Goal: Task Accomplishment & Management: Use online tool/utility

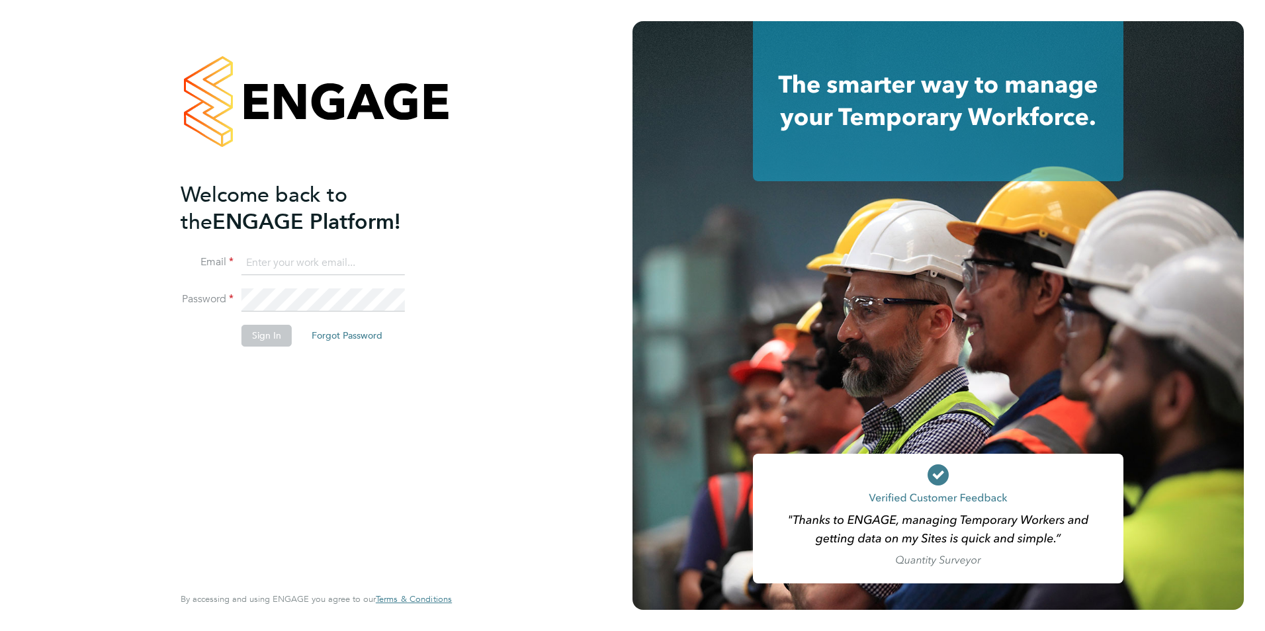
type input "[EMAIL_ADDRESS][DOMAIN_NAME]"
click at [257, 326] on button "Sign In" at bounding box center [266, 335] width 50 height 21
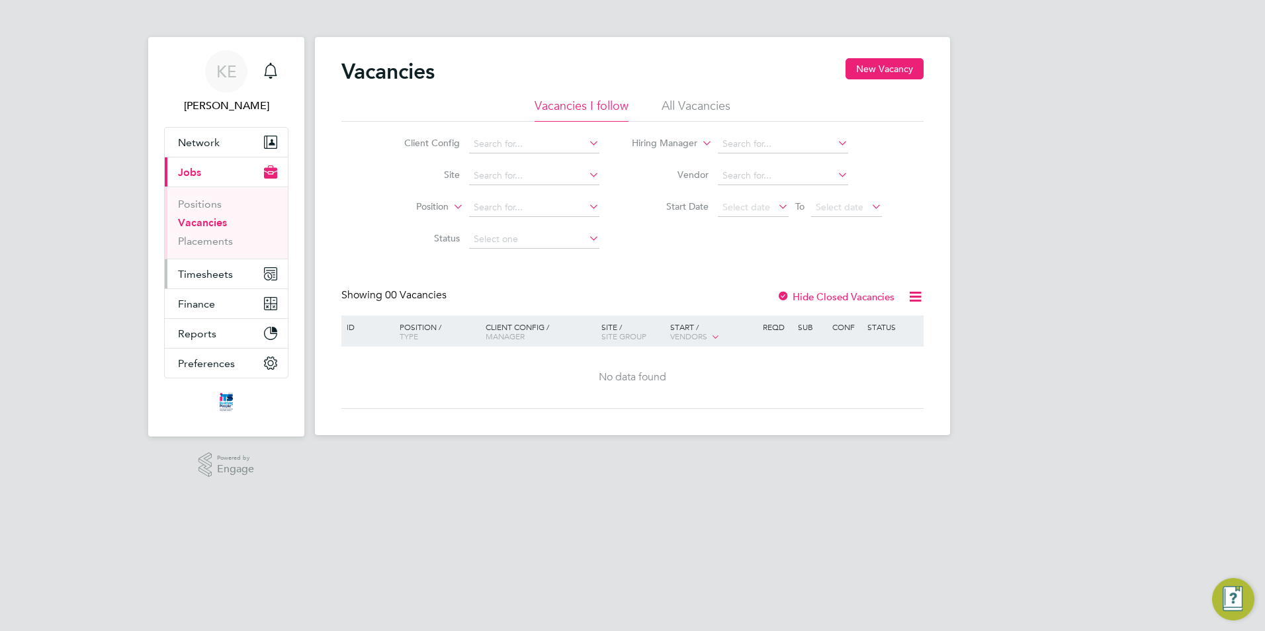
click at [200, 271] on span "Timesheets" at bounding box center [205, 274] width 55 height 13
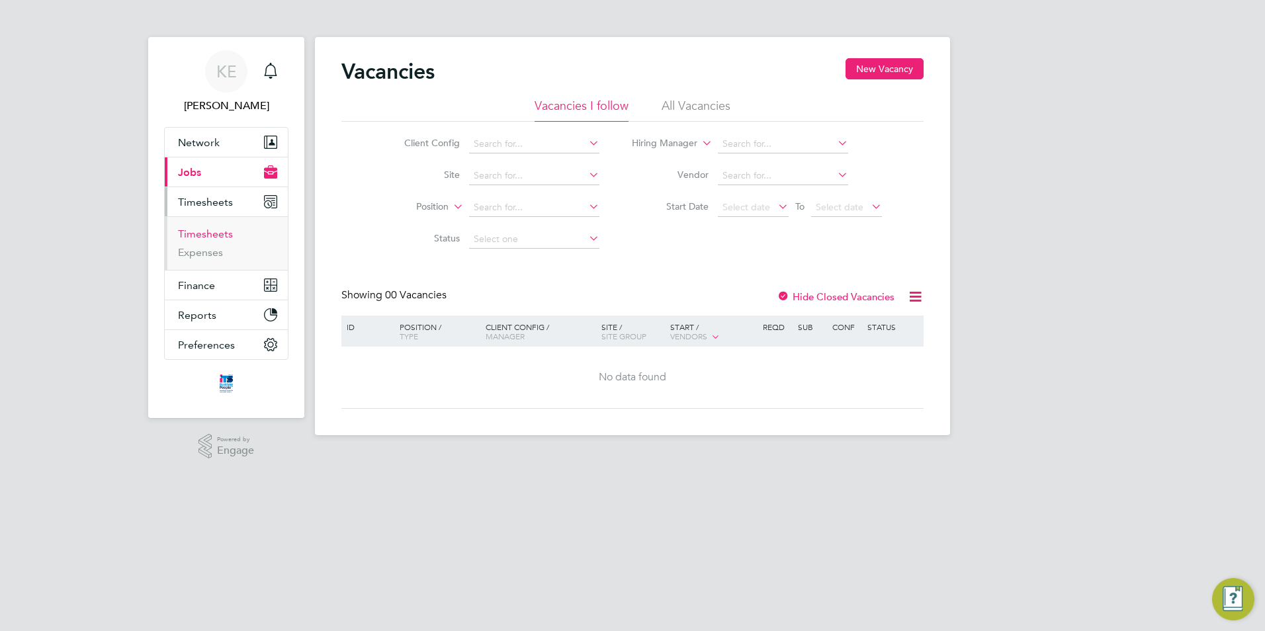
click at [202, 231] on link "Timesheets" at bounding box center [205, 234] width 55 height 13
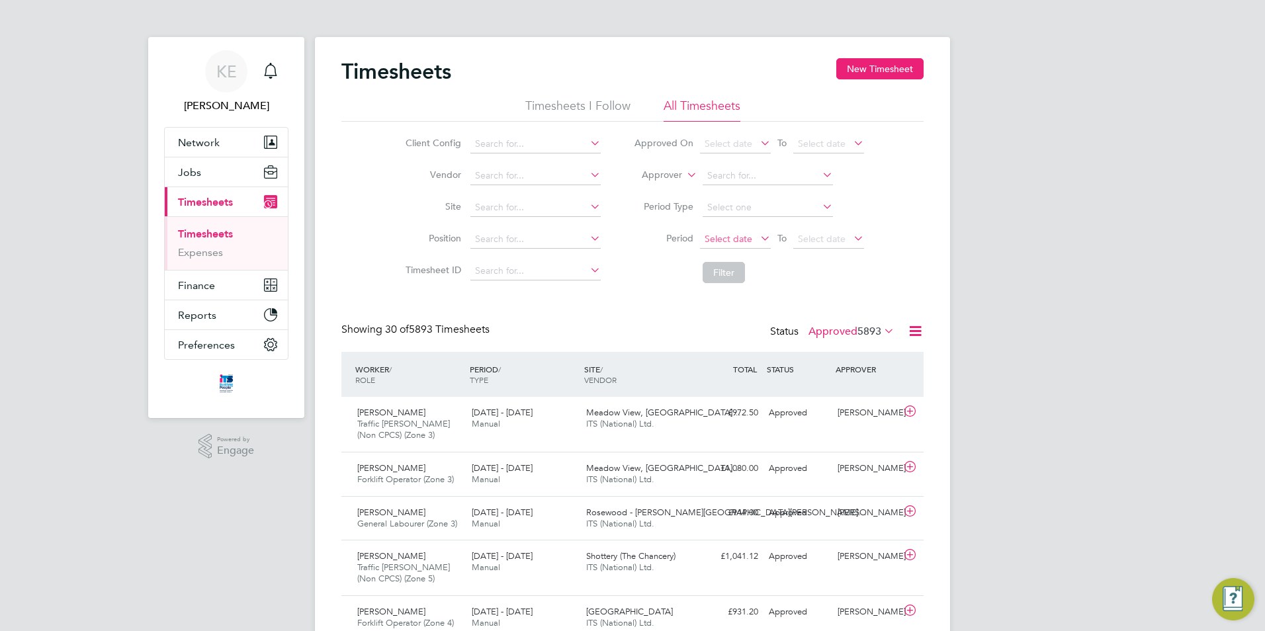
click at [741, 241] on span "Select date" at bounding box center [729, 239] width 48 height 12
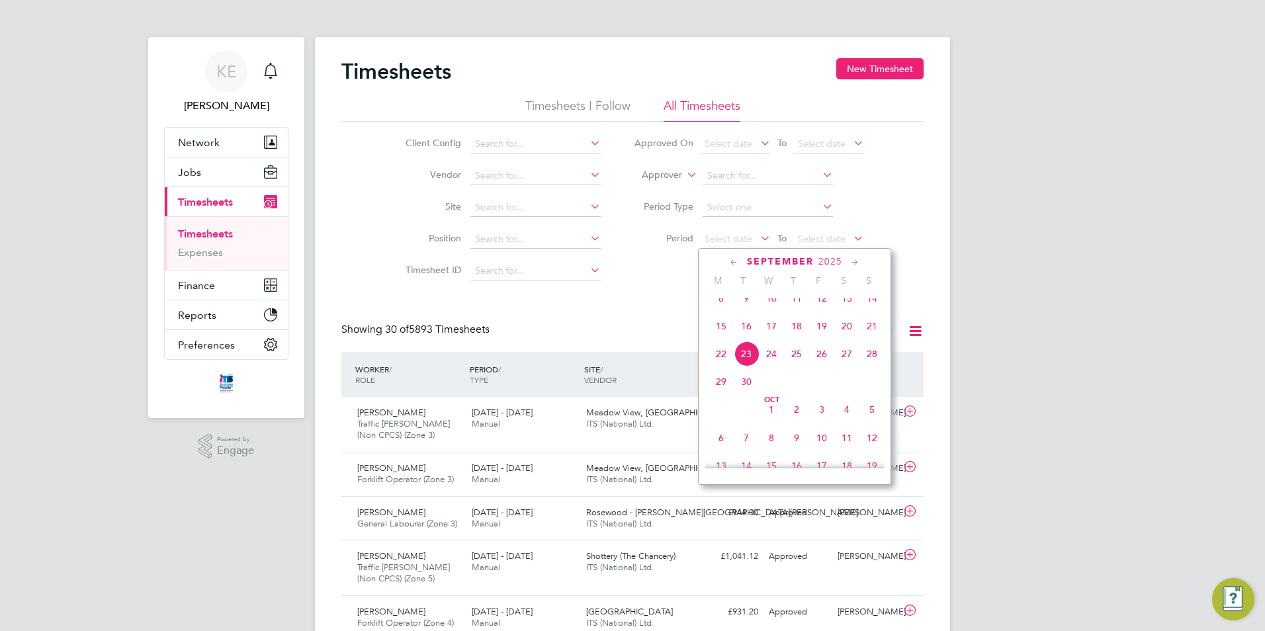
click at [720, 339] on span "15" at bounding box center [721, 326] width 25 height 25
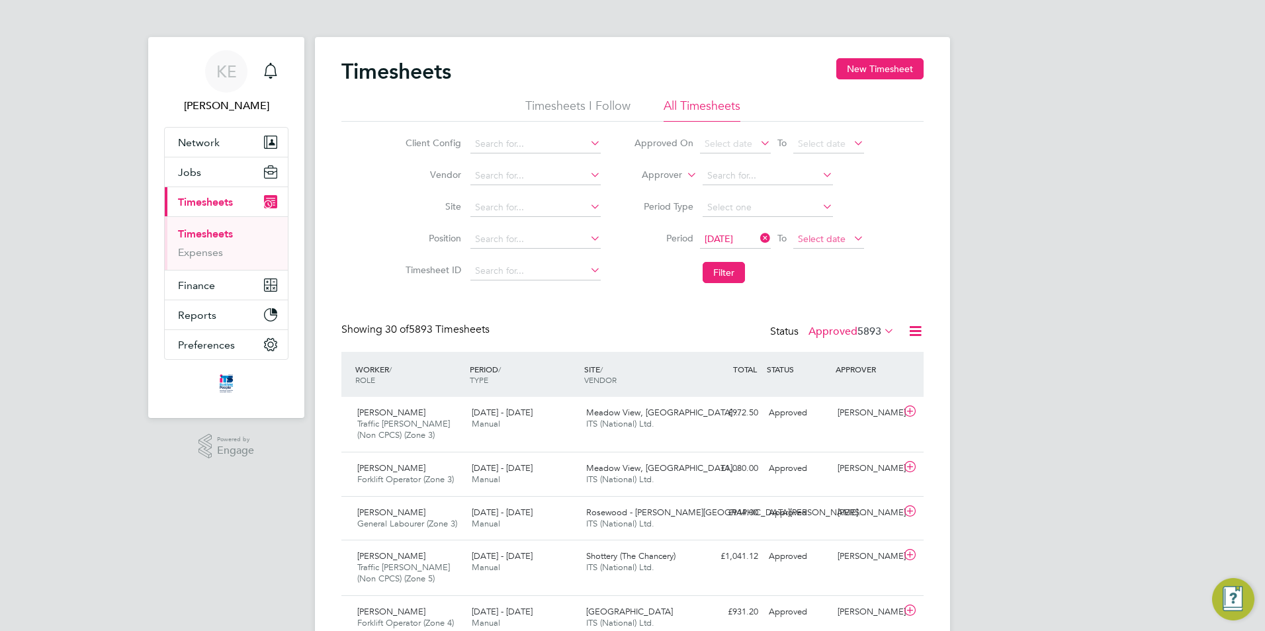
click at [840, 236] on span "Select date" at bounding box center [822, 239] width 48 height 12
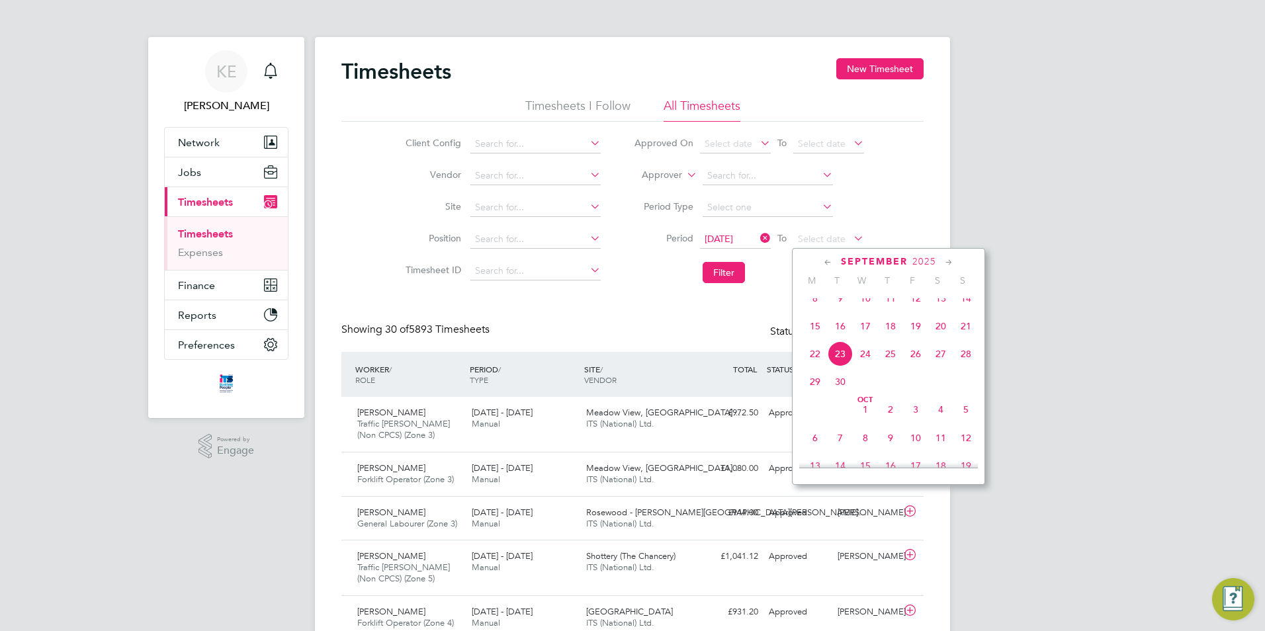
click at [971, 338] on span "21" at bounding box center [965, 326] width 25 height 25
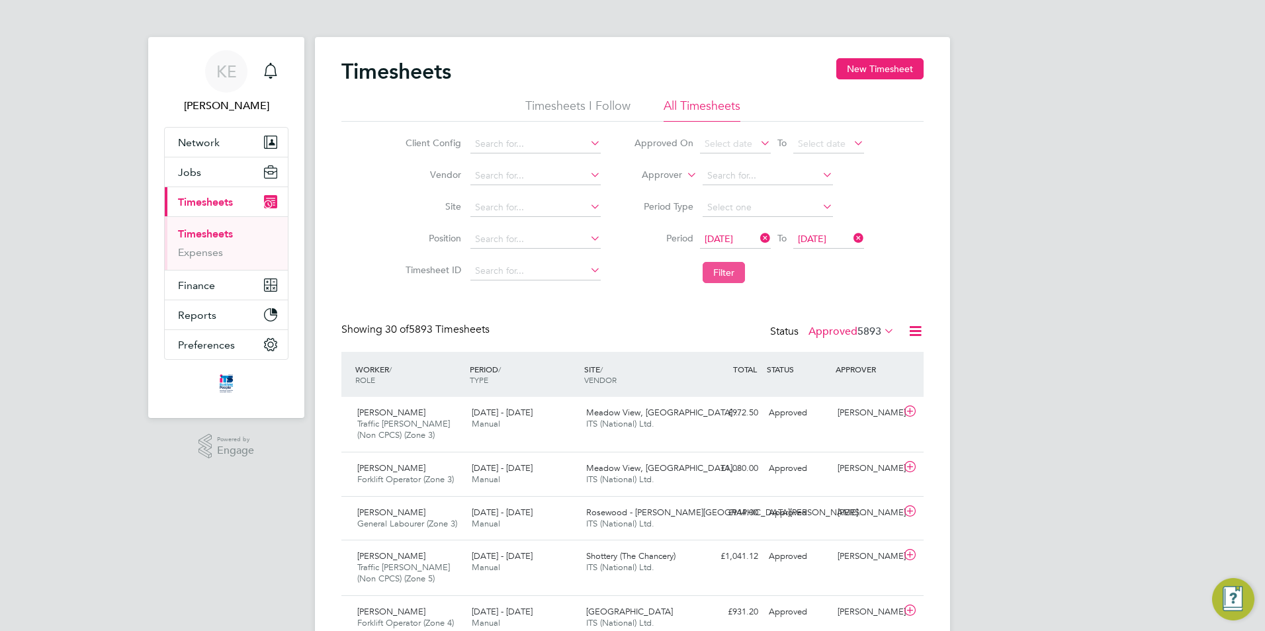
click at [727, 272] on button "Filter" at bounding box center [724, 272] width 42 height 21
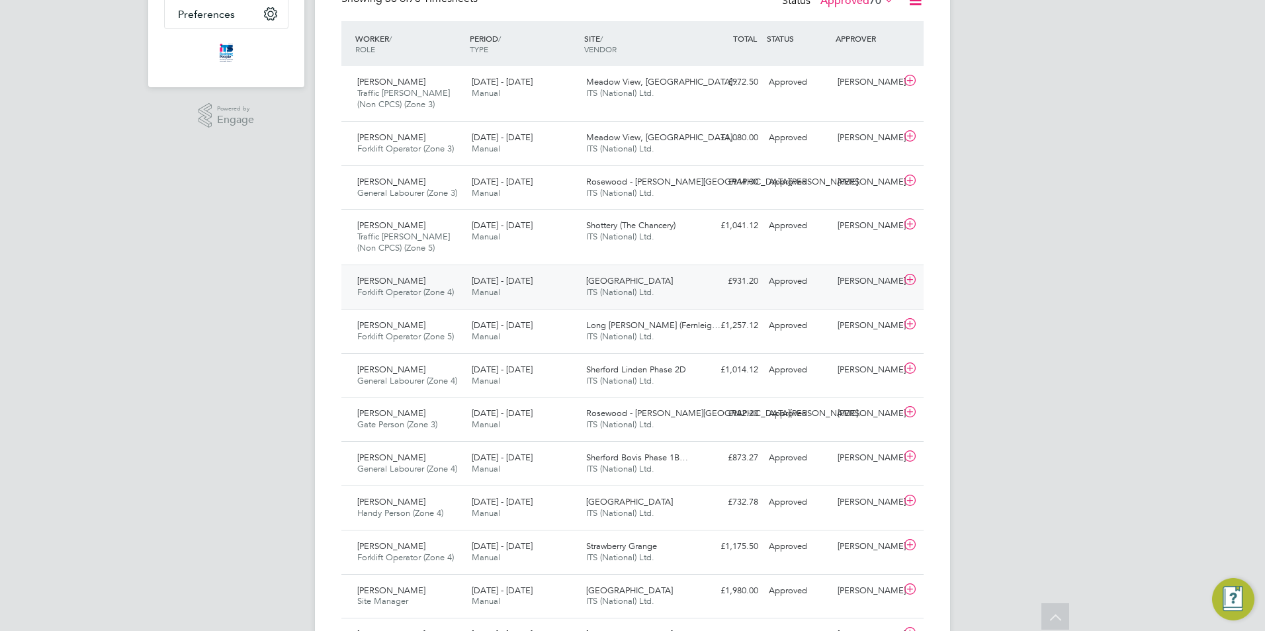
click at [409, 296] on span "Forklift Operator (Zone 4)" at bounding box center [405, 291] width 97 height 11
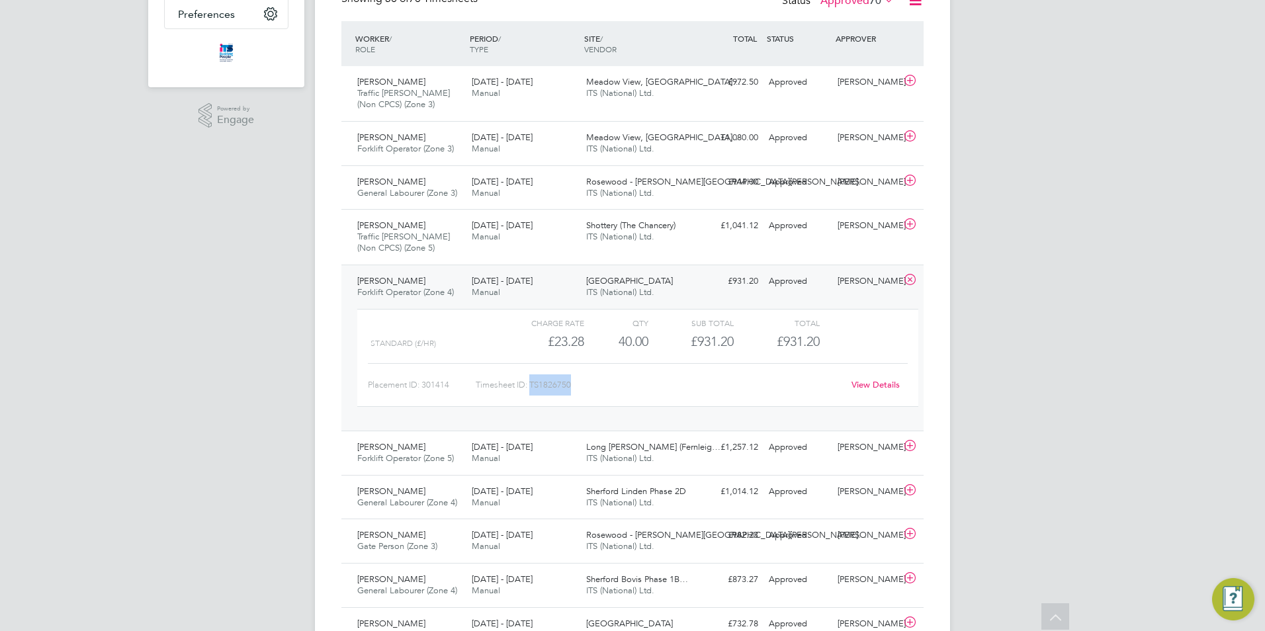
drag, startPoint x: 572, startPoint y: 382, endPoint x: 531, endPoint y: 386, distance: 41.2
click at [531, 386] on div "Timesheet ID: TS1826750" at bounding box center [659, 384] width 367 height 21
copy div "TS1826750"
click at [904, 275] on icon at bounding box center [910, 280] width 17 height 11
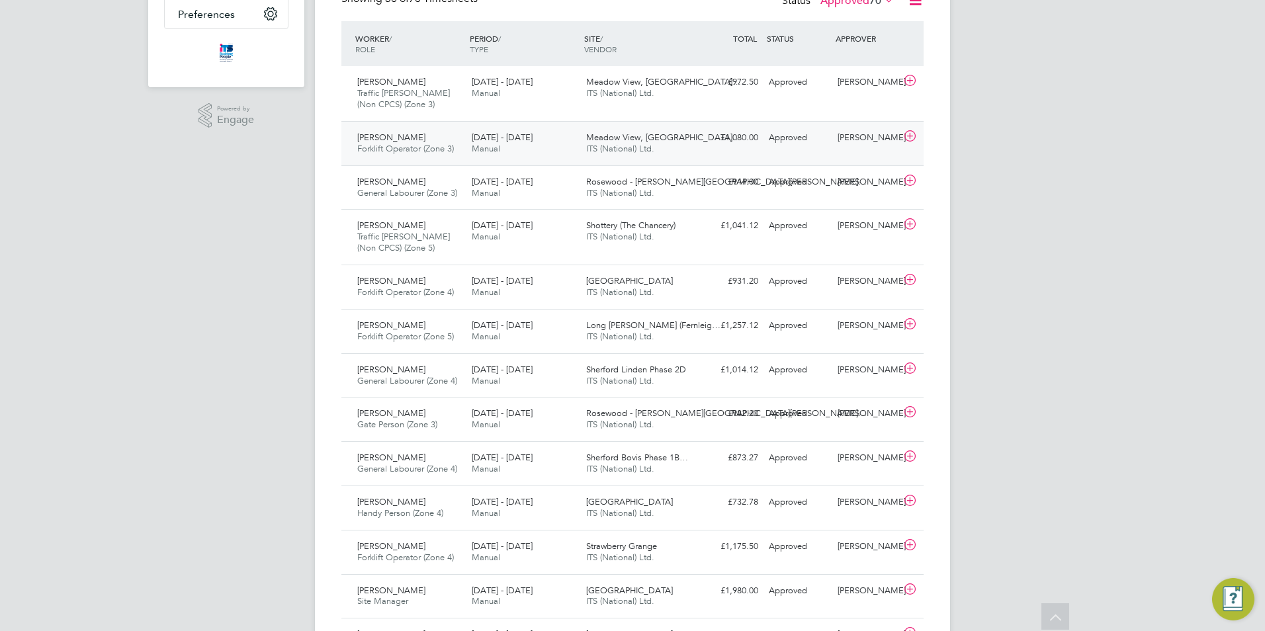
click at [448, 141] on div "Timothy Chapman Forklift Operator (Zone 3) 15 - 21 Sep 2025" at bounding box center [409, 143] width 114 height 33
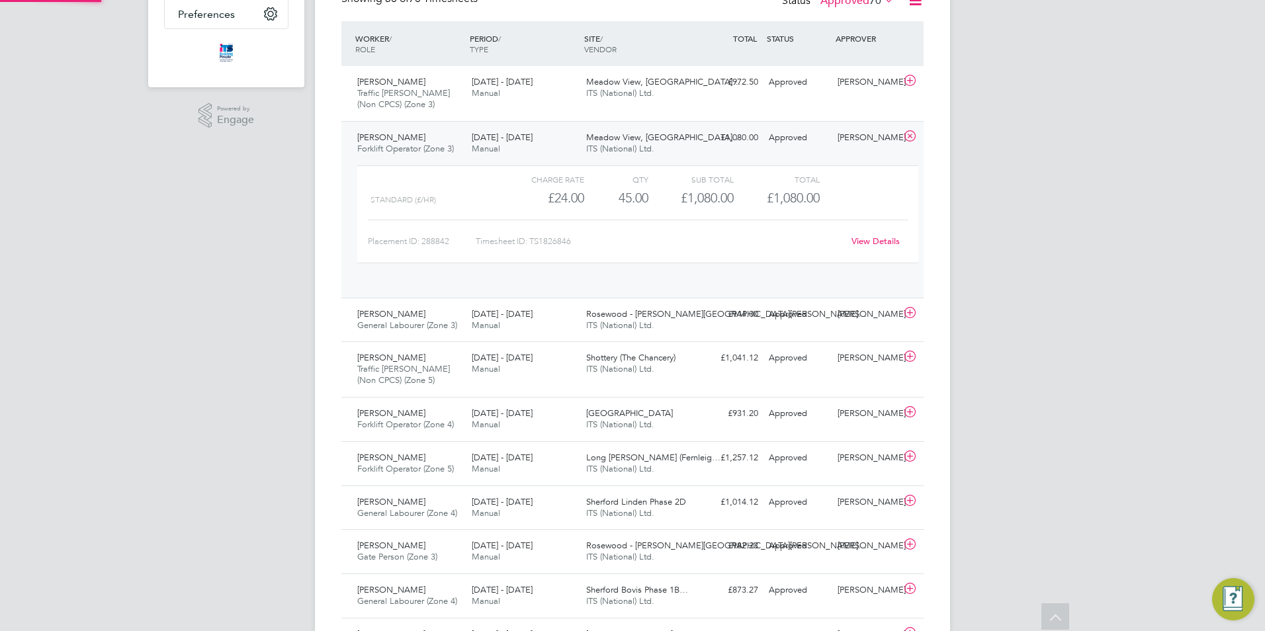
scroll to position [22, 129]
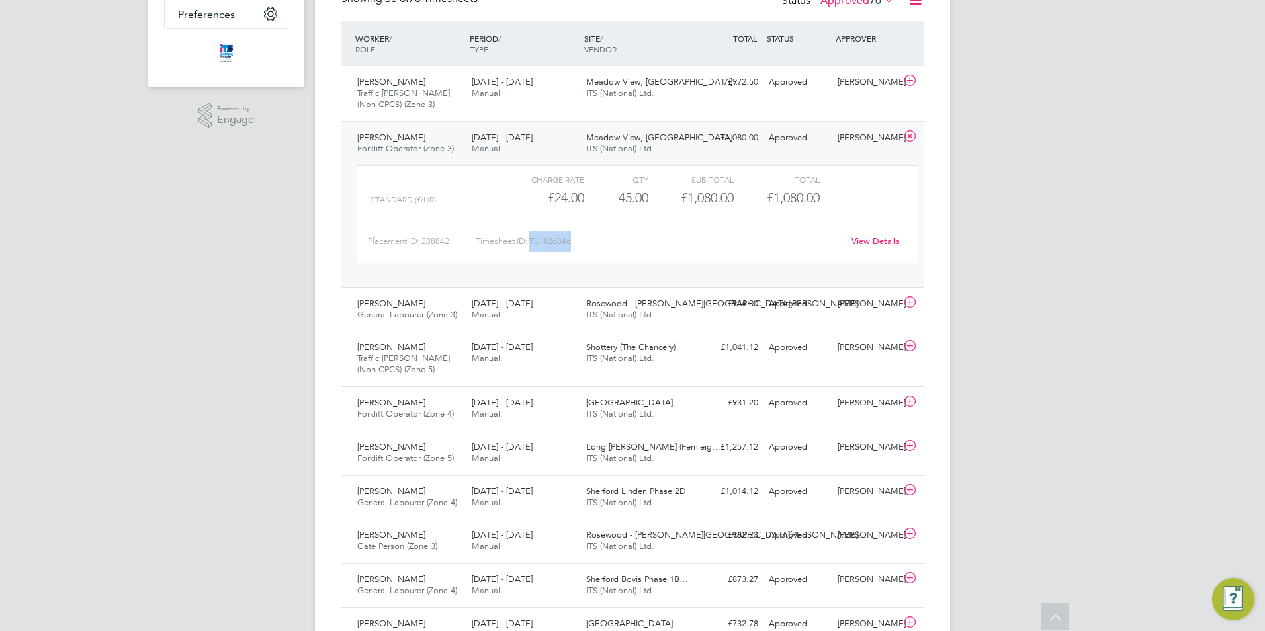
drag, startPoint x: 572, startPoint y: 244, endPoint x: 533, endPoint y: 243, distance: 38.4
click at [533, 243] on div "Timesheet ID: TS1826846" at bounding box center [659, 241] width 367 height 21
copy div "TS1826846"
click at [912, 135] on icon at bounding box center [910, 136] width 17 height 11
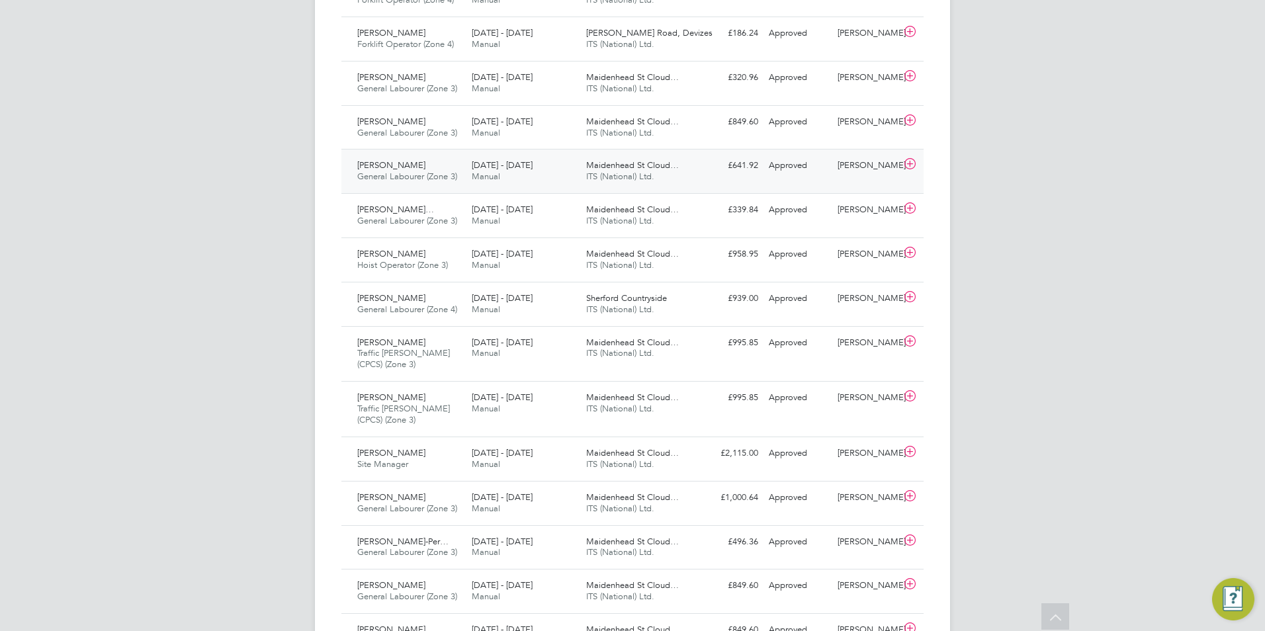
scroll to position [992, 0]
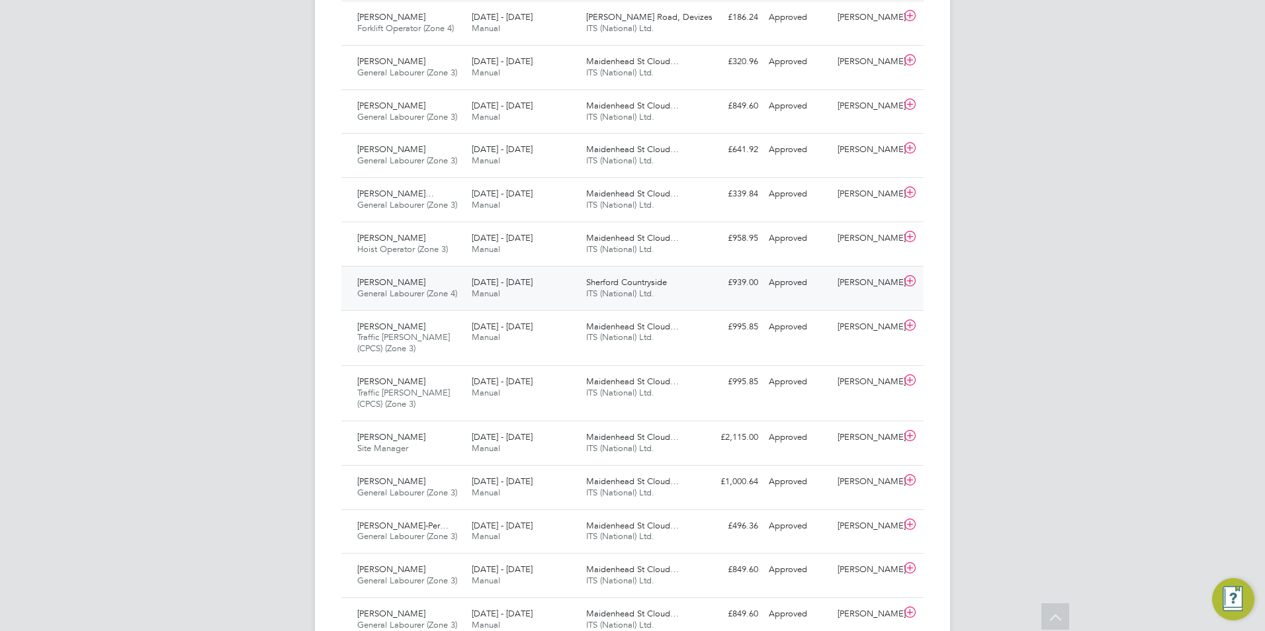
click at [450, 298] on span "General Labourer (Zone 4)" at bounding box center [407, 293] width 100 height 11
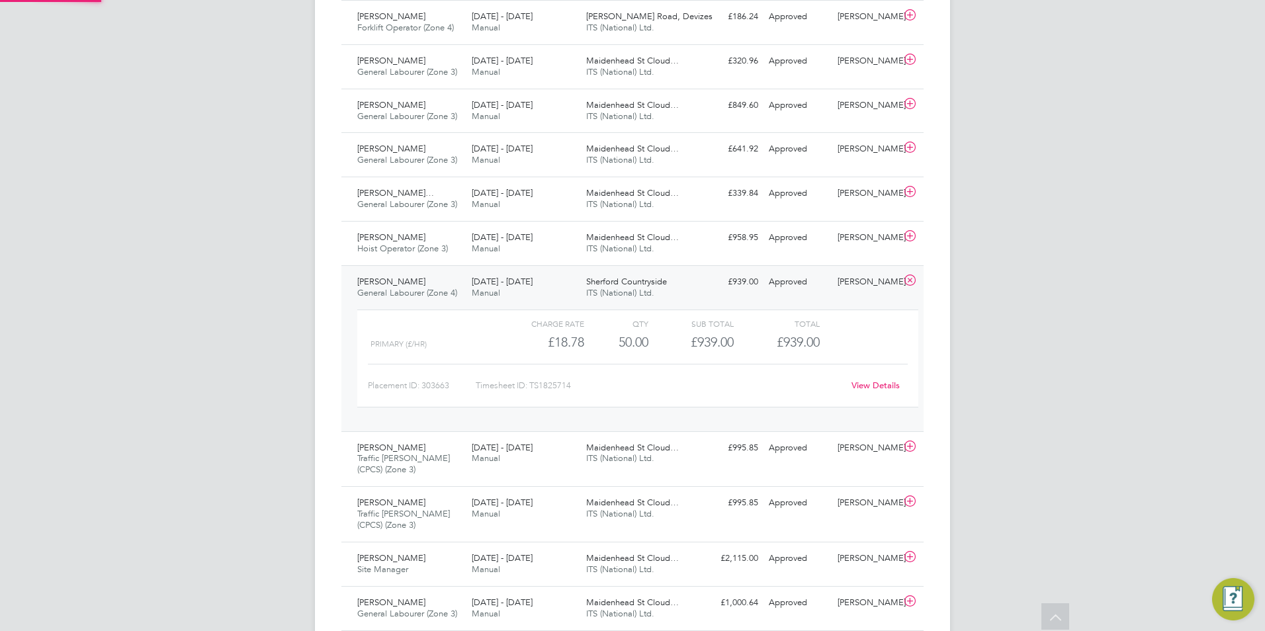
scroll to position [1059, 0]
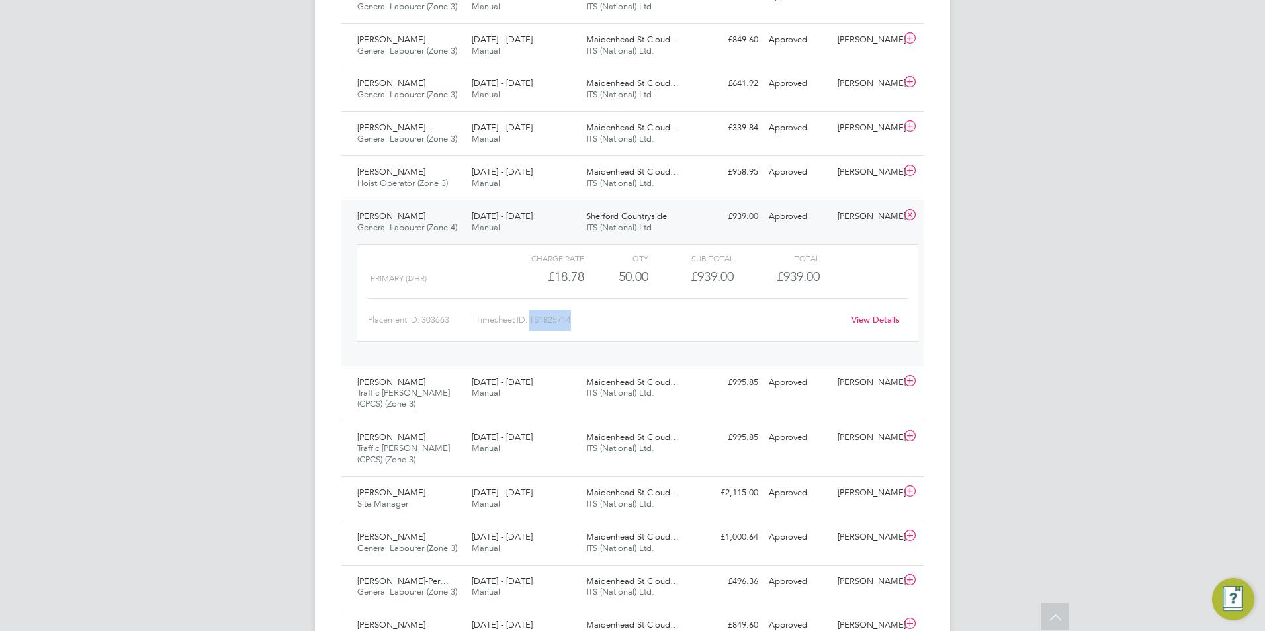
drag, startPoint x: 571, startPoint y: 319, endPoint x: 533, endPoint y: 321, distance: 37.8
click at [533, 321] on div "Timesheet ID: TS1825714" at bounding box center [659, 320] width 367 height 21
copy div "TS1825714"
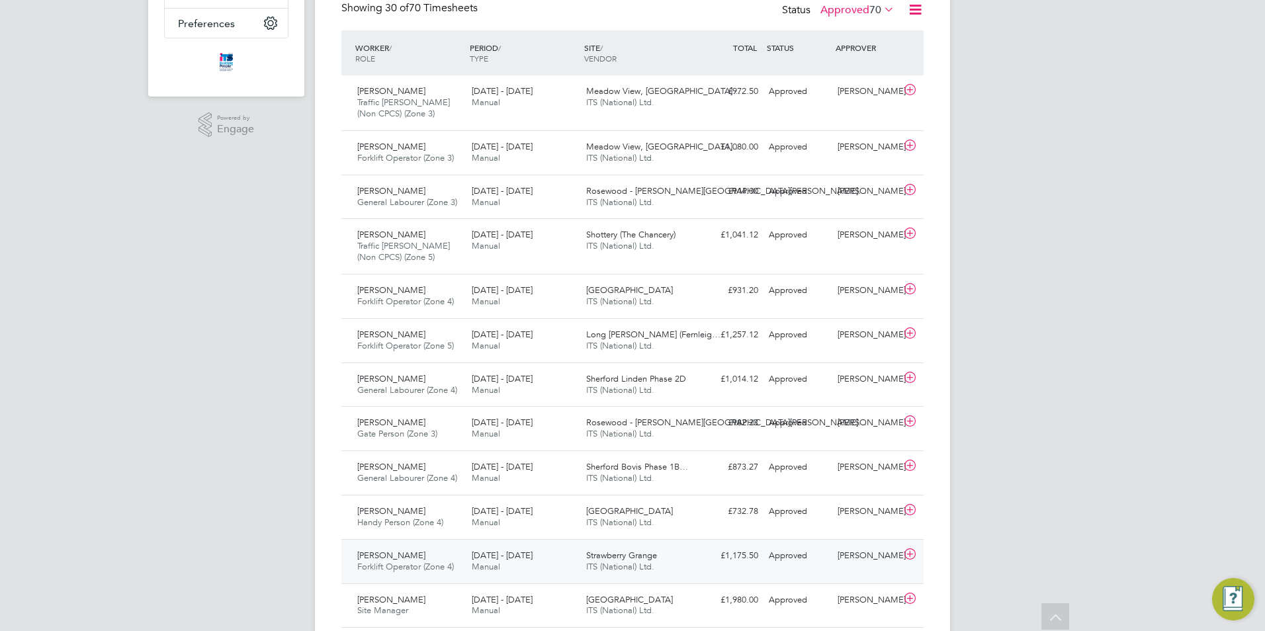
scroll to position [265, 0]
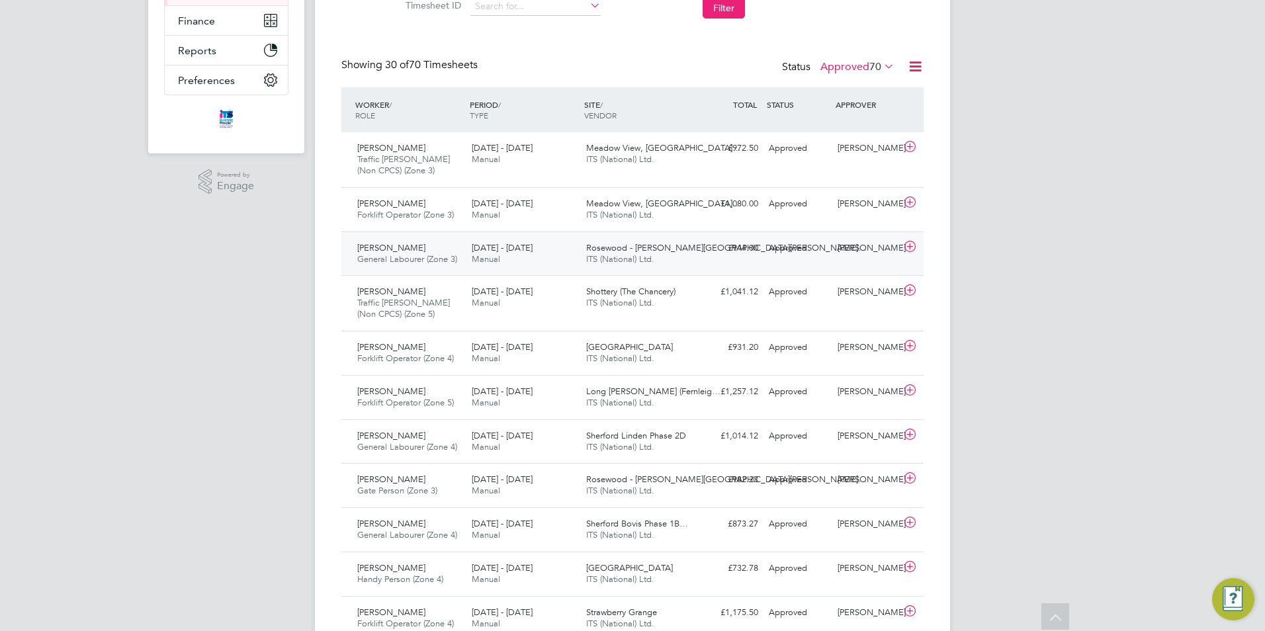
click at [437, 264] on span "General Labourer (Zone 3)" at bounding box center [407, 258] width 100 height 11
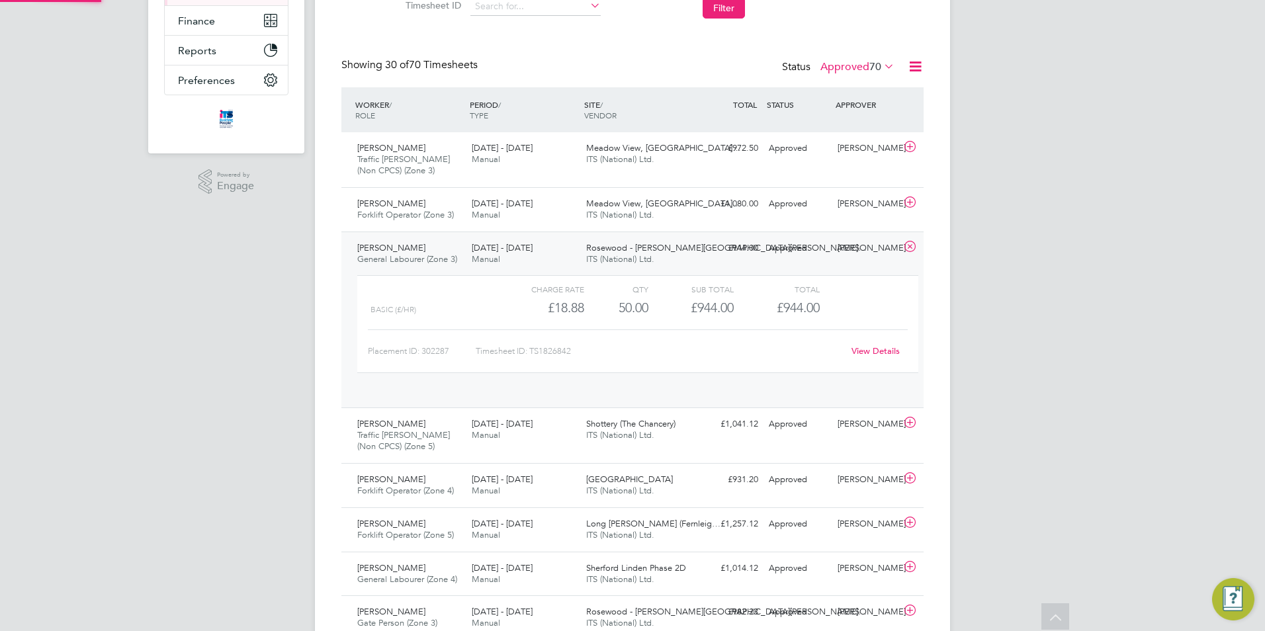
scroll to position [22, 129]
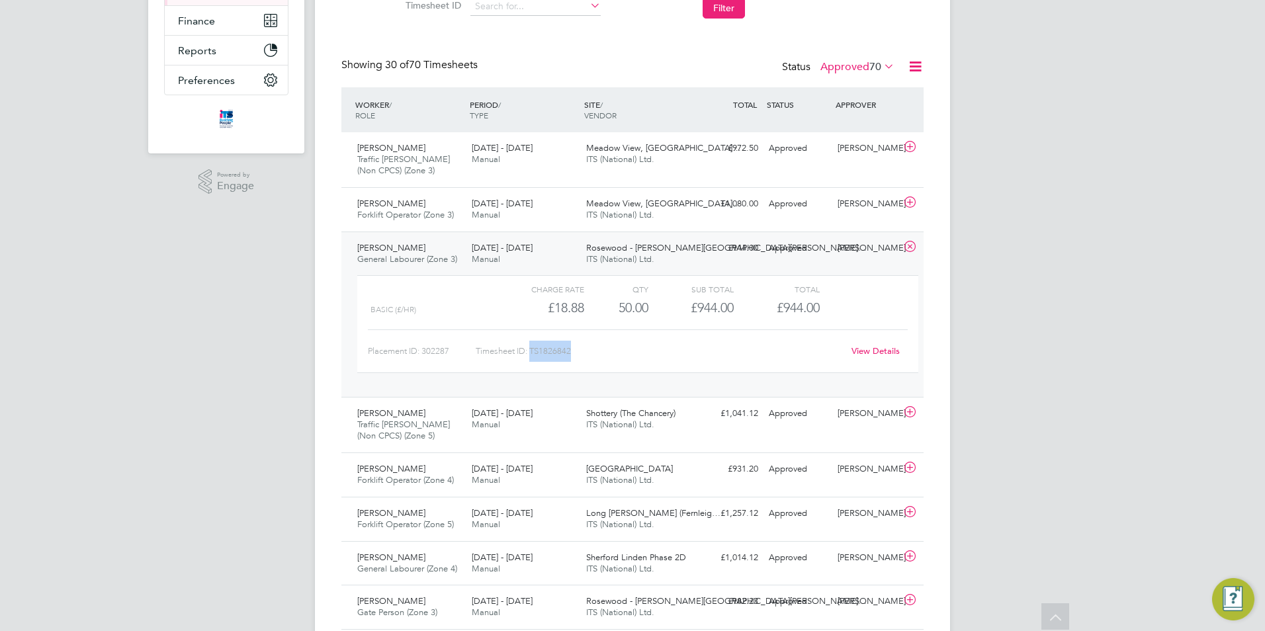
drag, startPoint x: 572, startPoint y: 350, endPoint x: 532, endPoint y: 347, distance: 40.4
click at [532, 347] on div "Timesheet ID: TS1826842" at bounding box center [659, 351] width 367 height 21
copy div "TS1826842"
click at [908, 246] on icon at bounding box center [910, 246] width 17 height 11
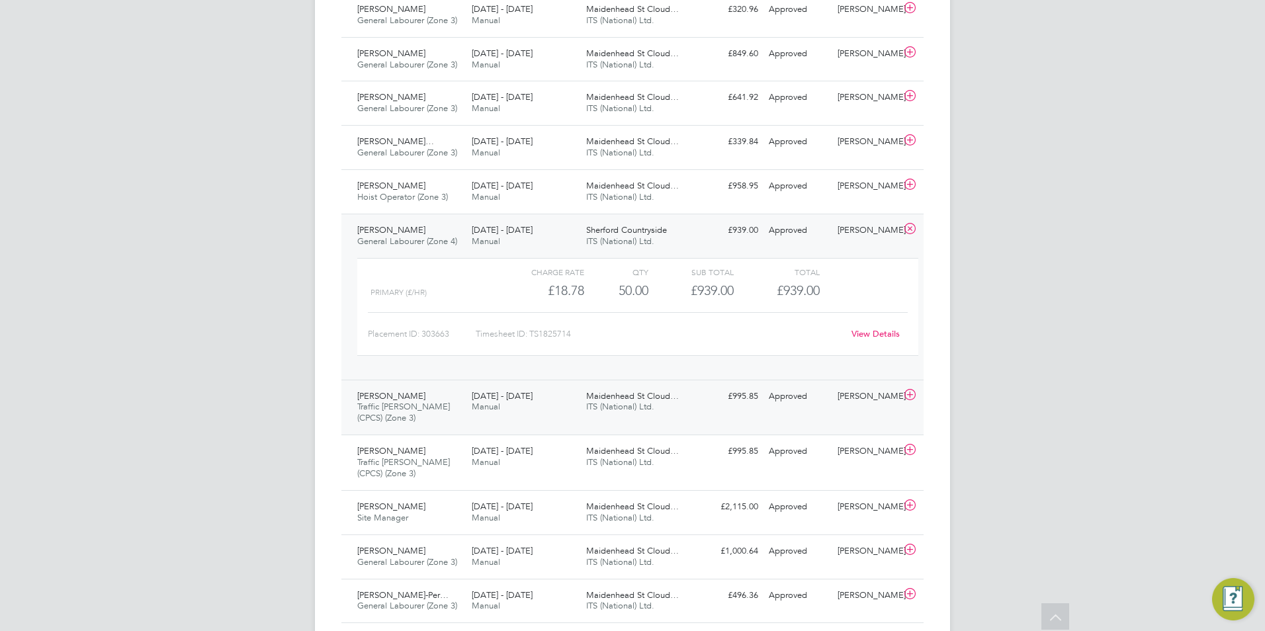
scroll to position [1059, 0]
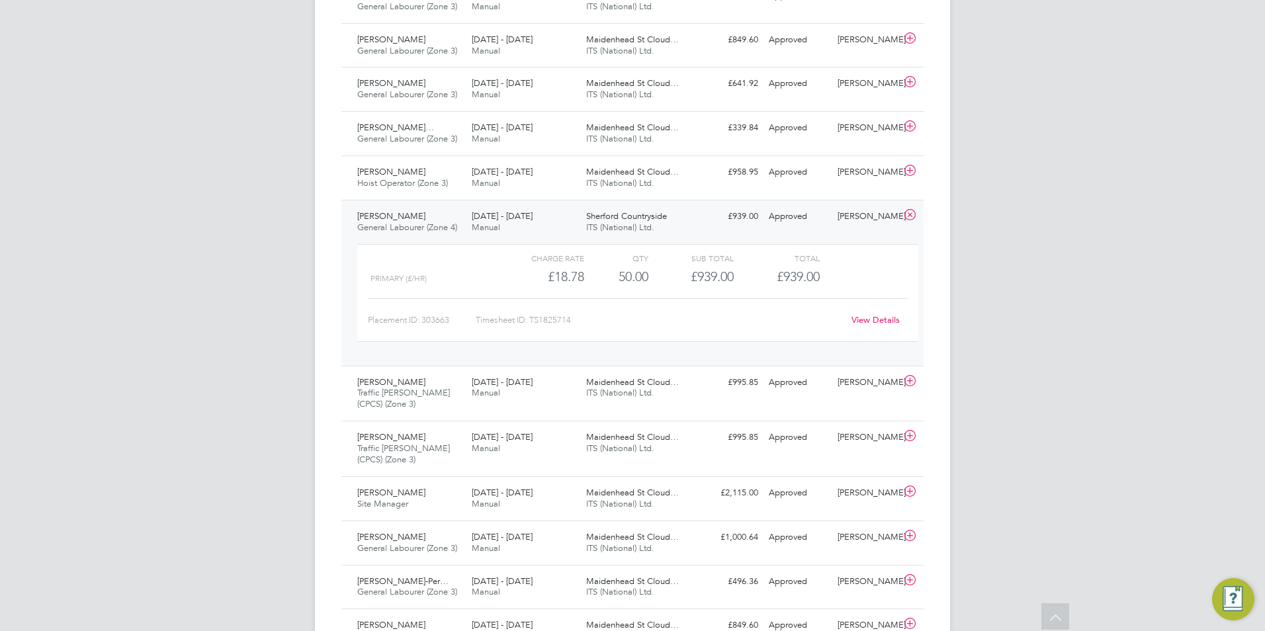
click at [907, 212] on icon at bounding box center [910, 215] width 17 height 11
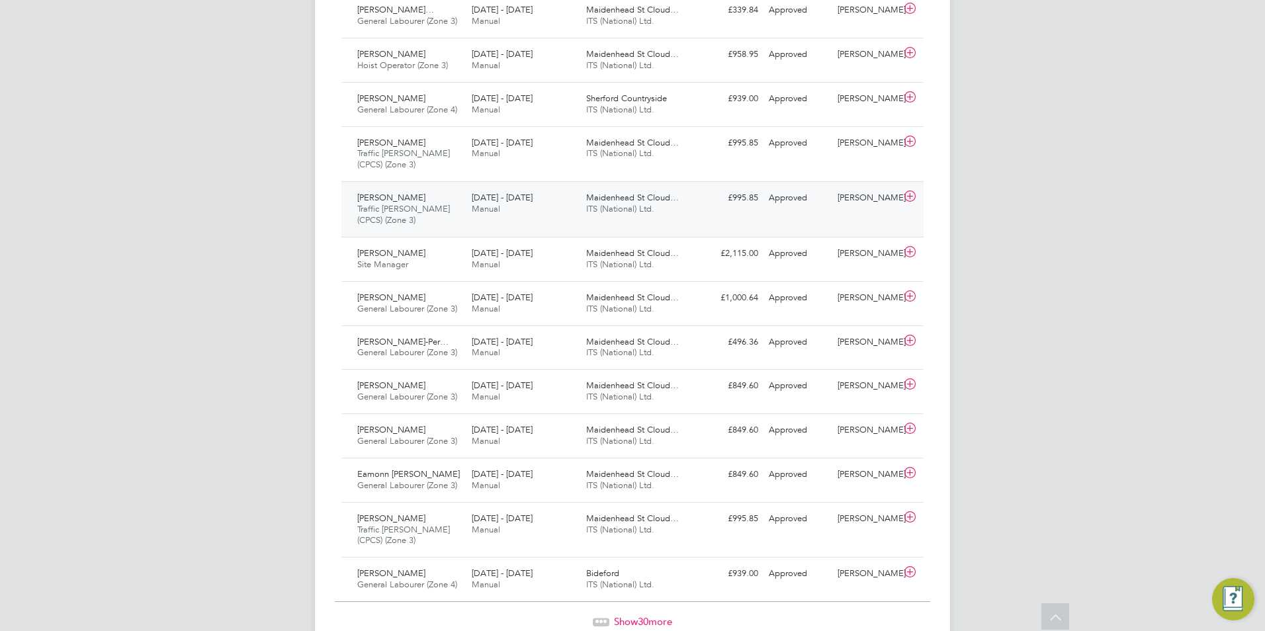
scroll to position [1235, 0]
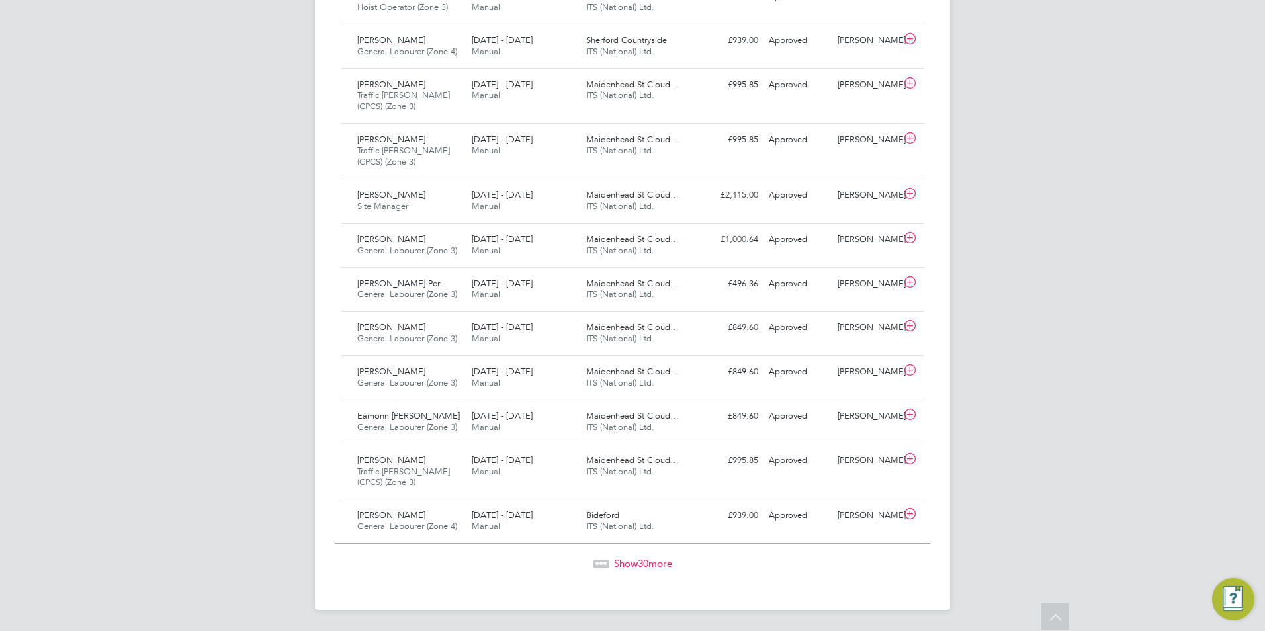
click at [666, 566] on span "Show 30 more" at bounding box center [643, 563] width 58 height 13
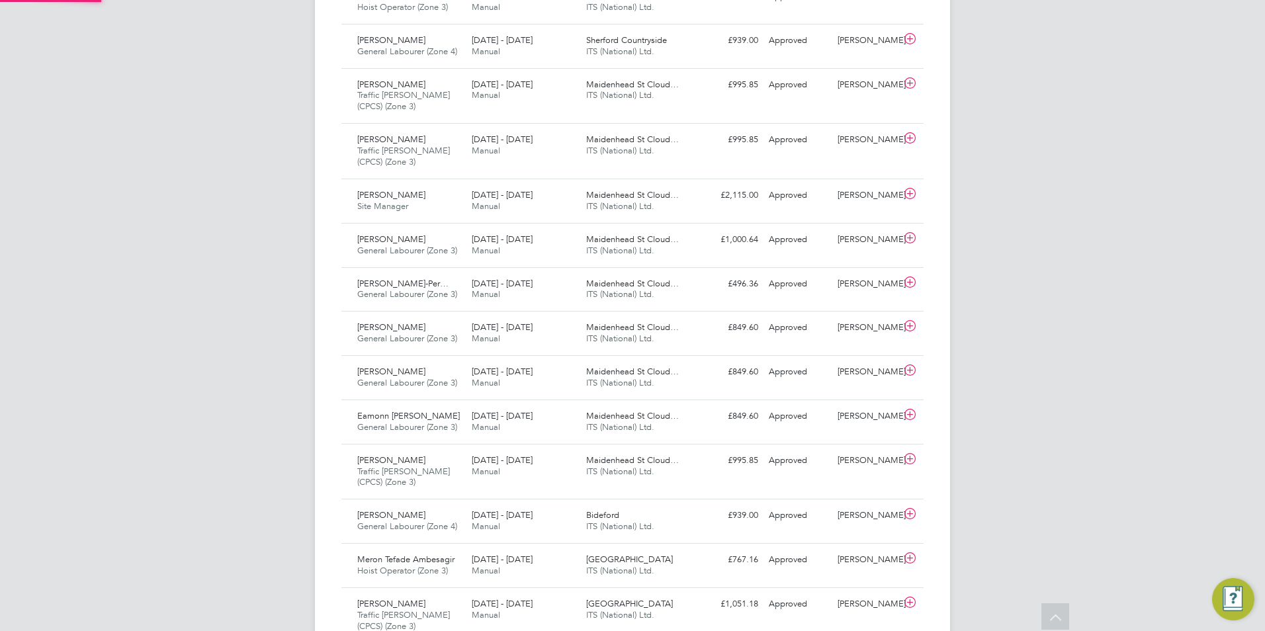
scroll to position [34, 115]
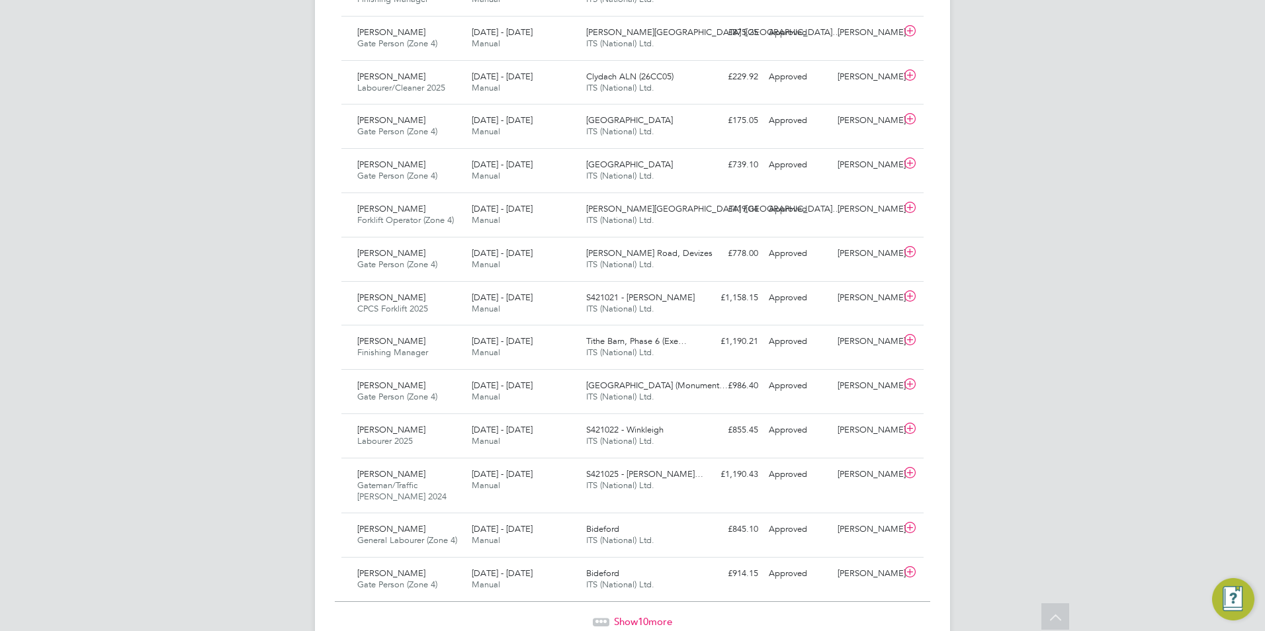
click at [659, 615] on span "Show 10 more" at bounding box center [643, 621] width 58 height 13
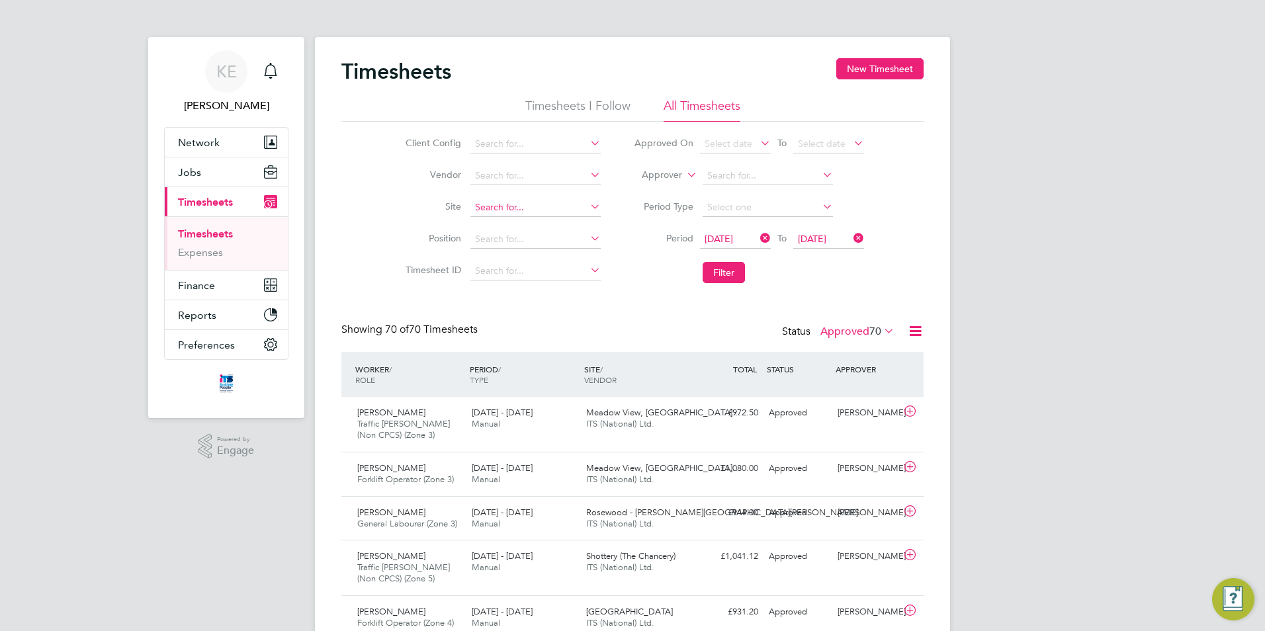
click at [498, 210] on input at bounding box center [535, 207] width 130 height 19
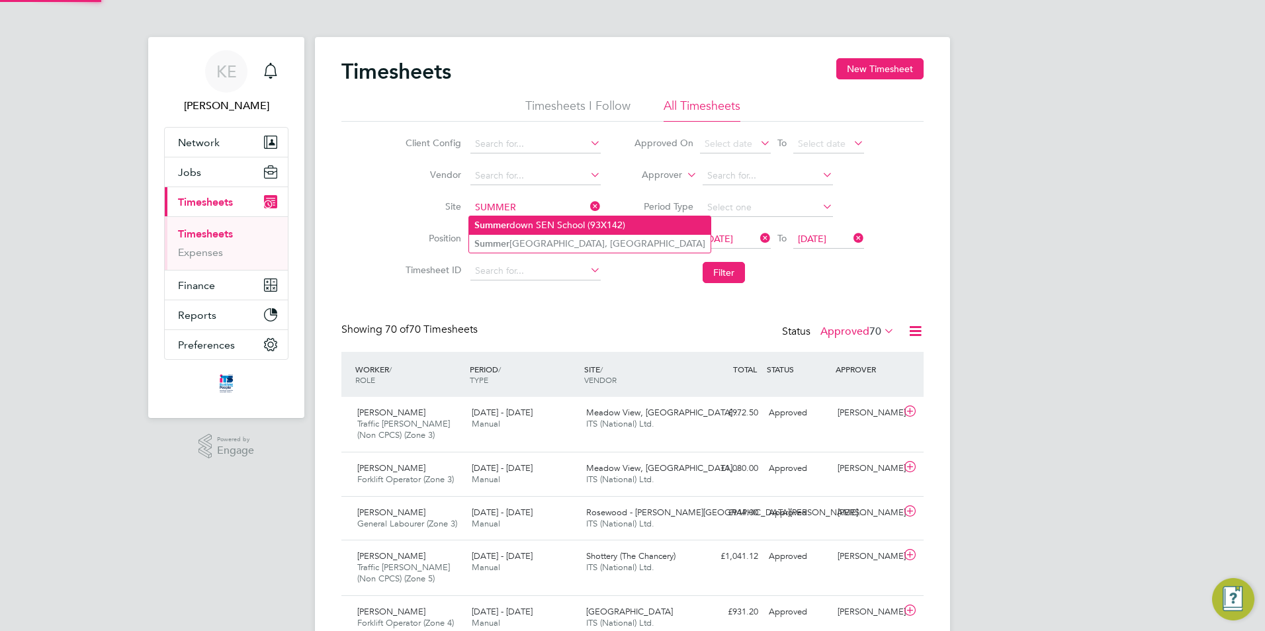
type input "SUMMER"
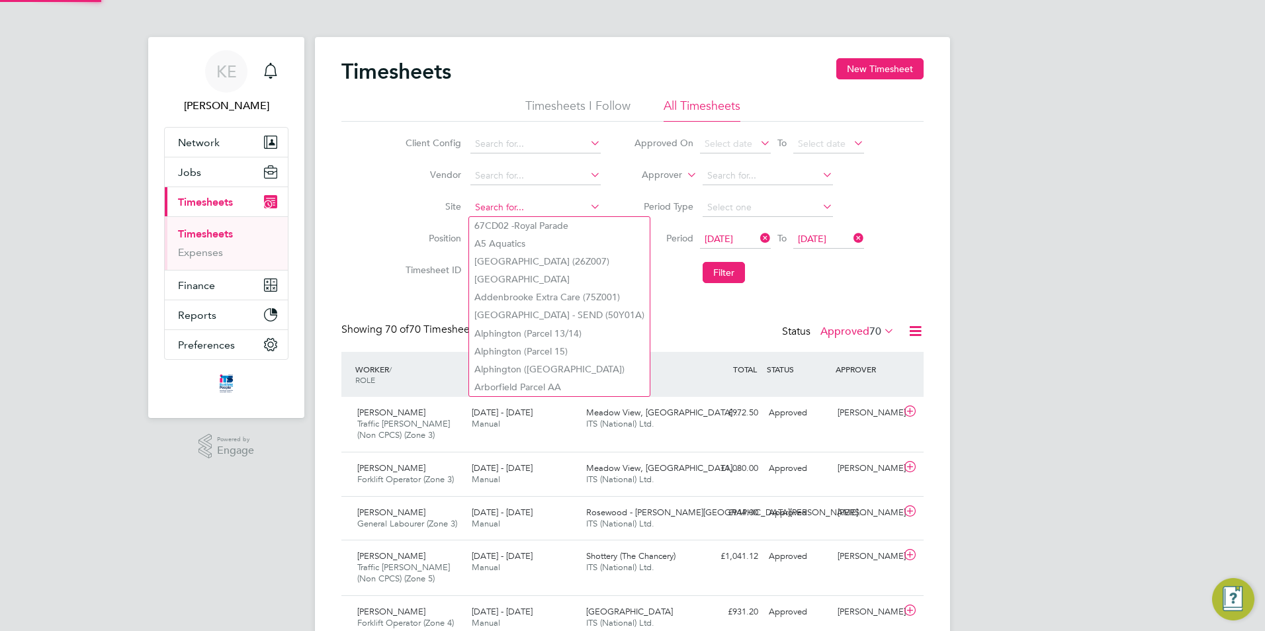
click at [501, 199] on input at bounding box center [535, 207] width 130 height 19
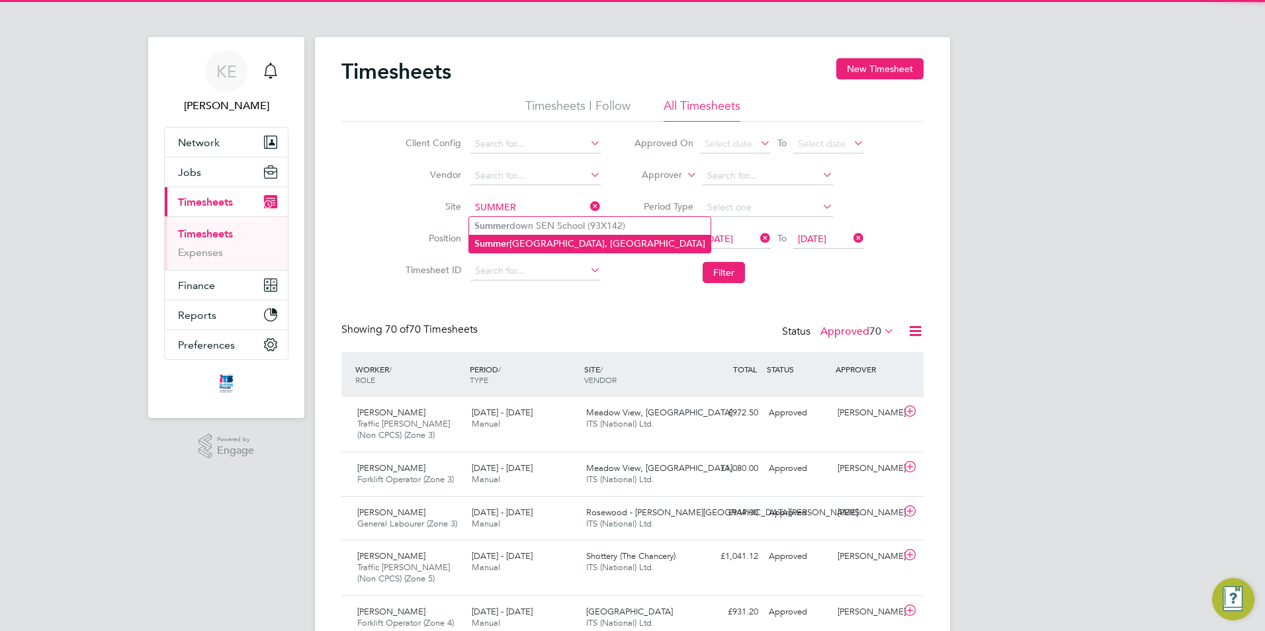
click at [506, 239] on b "Summer" at bounding box center [491, 243] width 35 height 11
type input "Summerhill Gardens, Polegate"
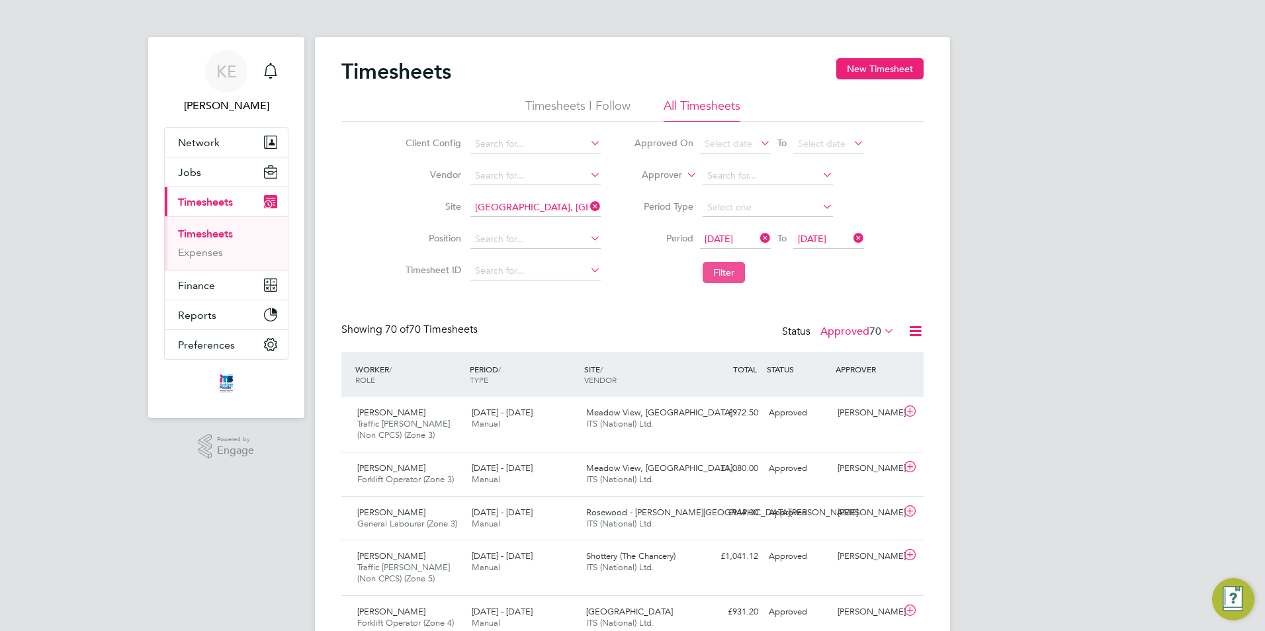
click at [716, 269] on button "Filter" at bounding box center [724, 272] width 42 height 21
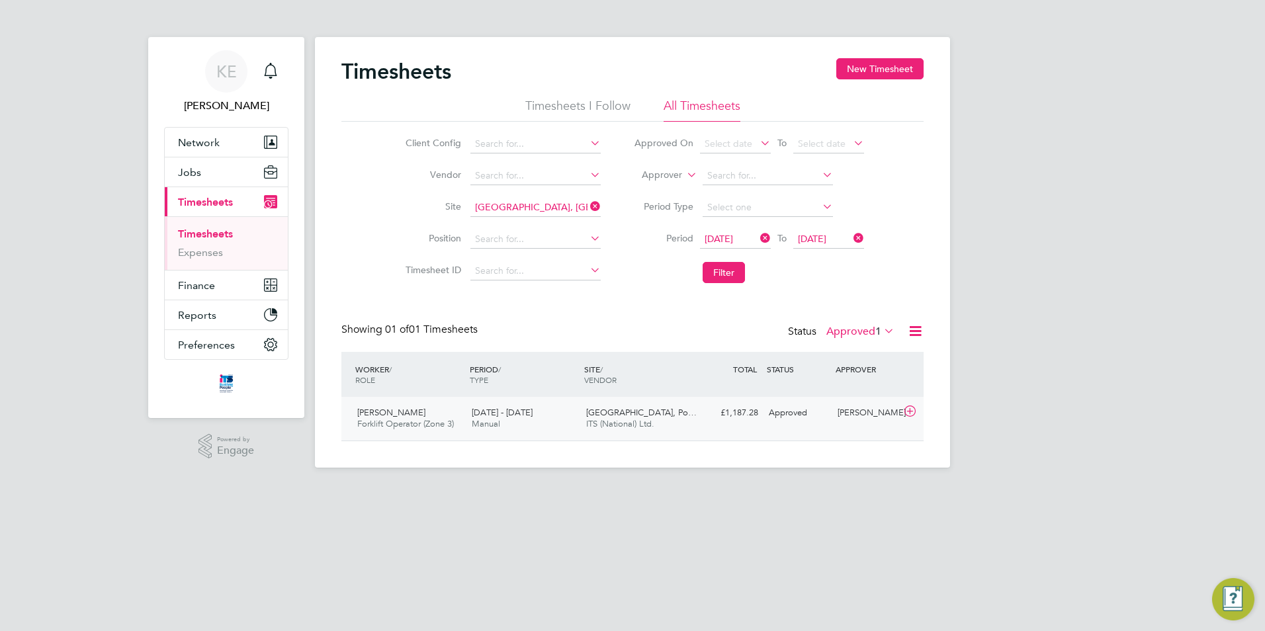
click at [504, 427] on div "15 - 21 Sep 2025 Manual" at bounding box center [523, 418] width 114 height 33
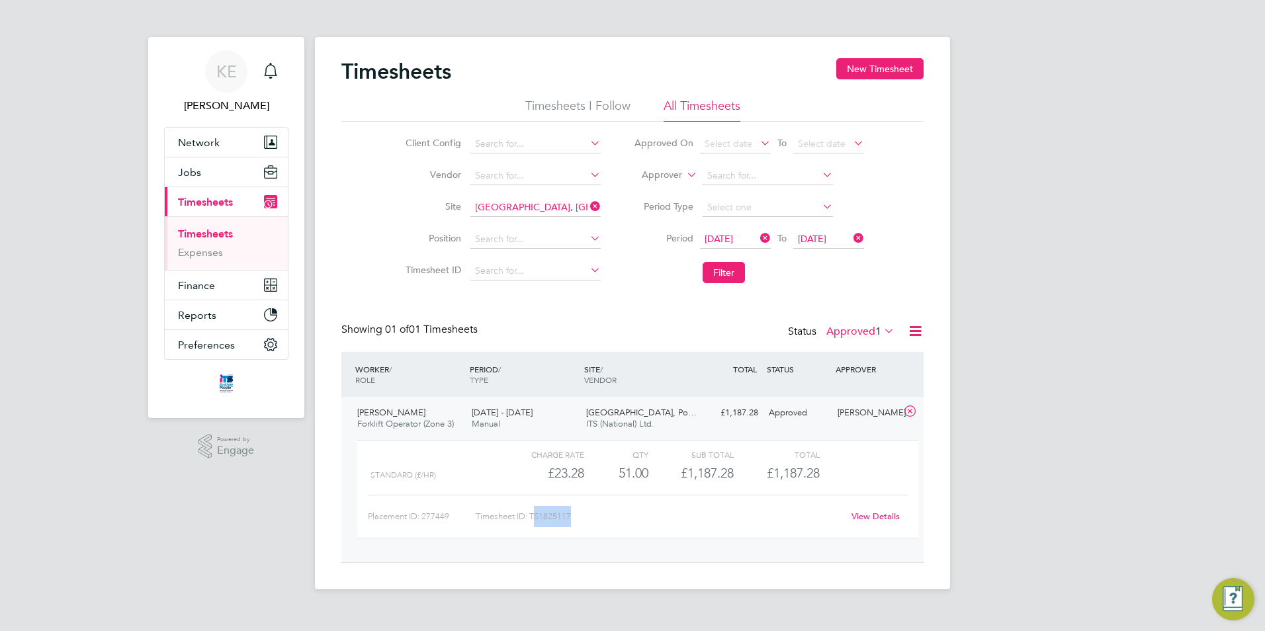
drag, startPoint x: 577, startPoint y: 519, endPoint x: 534, endPoint y: 517, distance: 43.1
click at [534, 517] on div "Timesheet ID: TS1825117" at bounding box center [659, 516] width 367 height 21
drag, startPoint x: 570, startPoint y: 514, endPoint x: 531, endPoint y: 515, distance: 39.7
click at [531, 515] on div "Timesheet ID: TS1825117" at bounding box center [659, 516] width 367 height 21
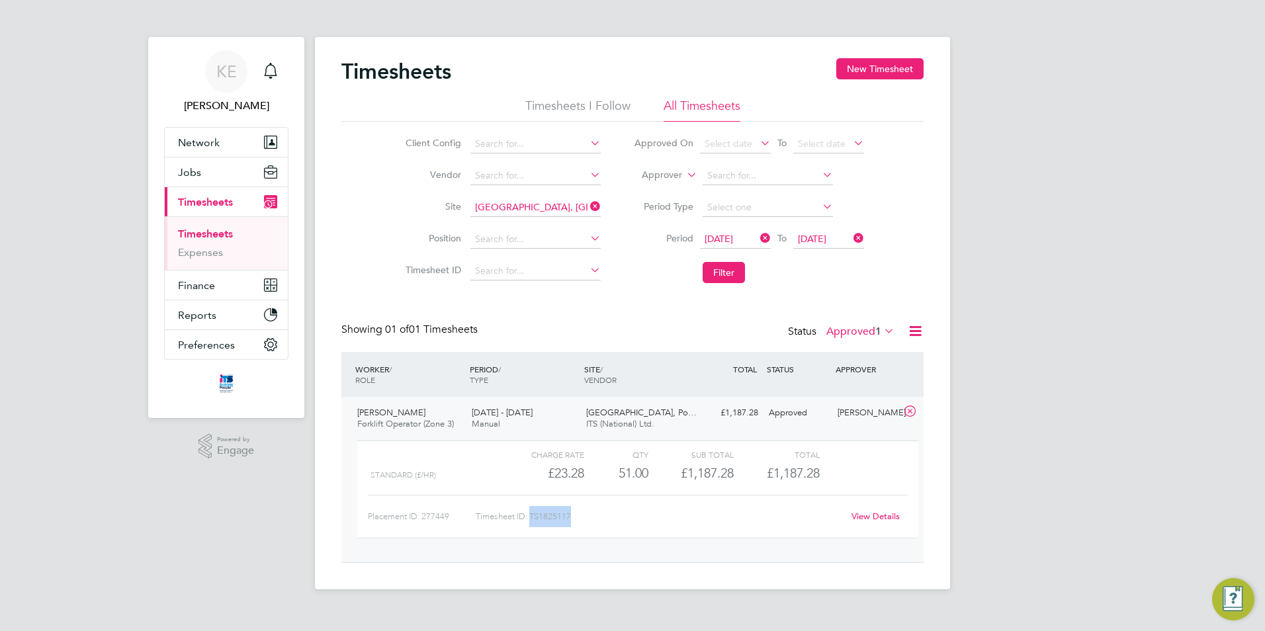
copy div "TS1825117"
click at [588, 206] on icon at bounding box center [588, 206] width 0 height 19
click at [724, 267] on button "Filter" at bounding box center [724, 272] width 42 height 21
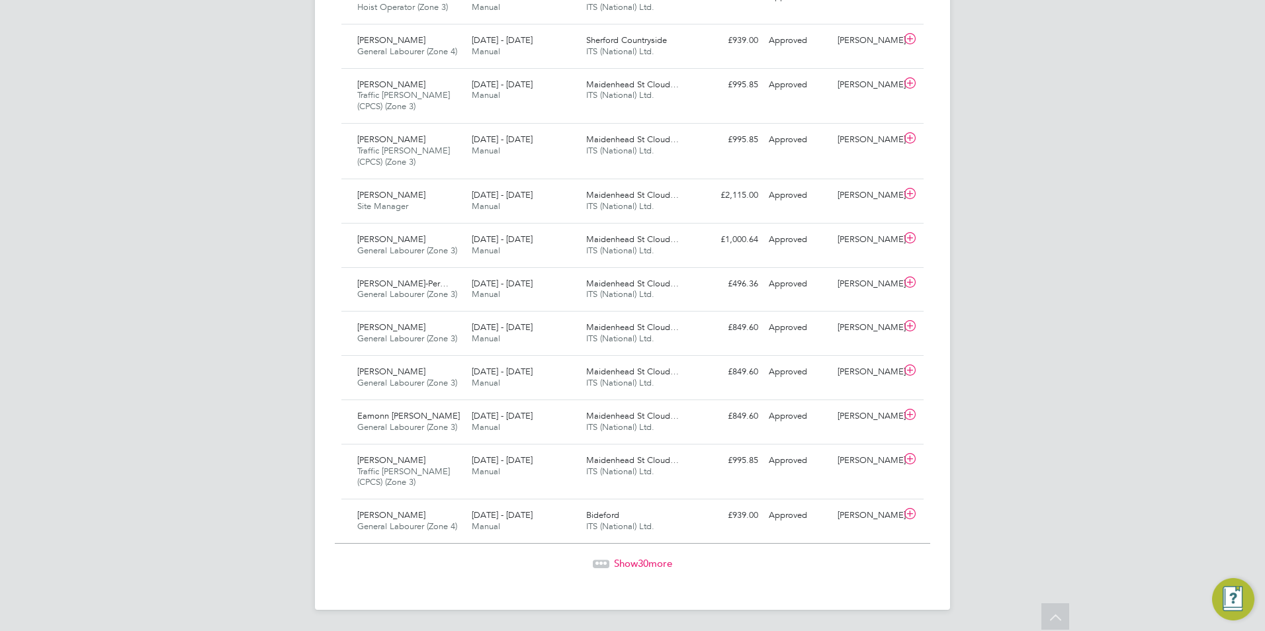
click at [625, 560] on span "Show 30 more" at bounding box center [643, 563] width 58 height 13
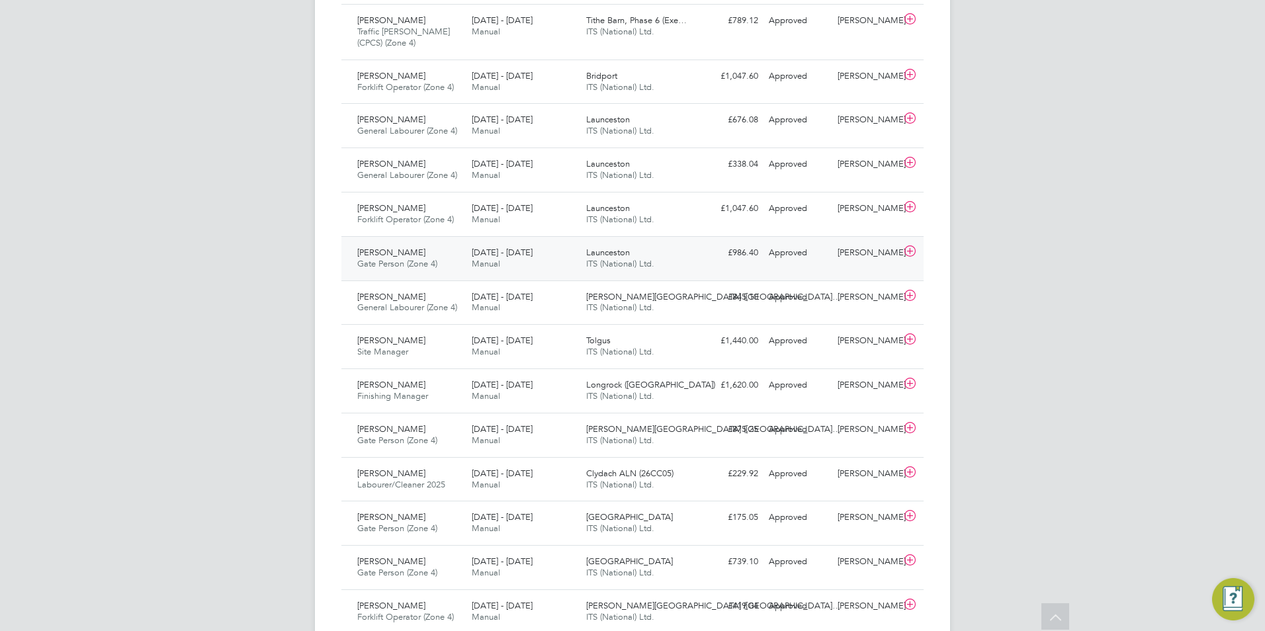
click at [376, 247] on span "Gary Miller" at bounding box center [391, 252] width 68 height 11
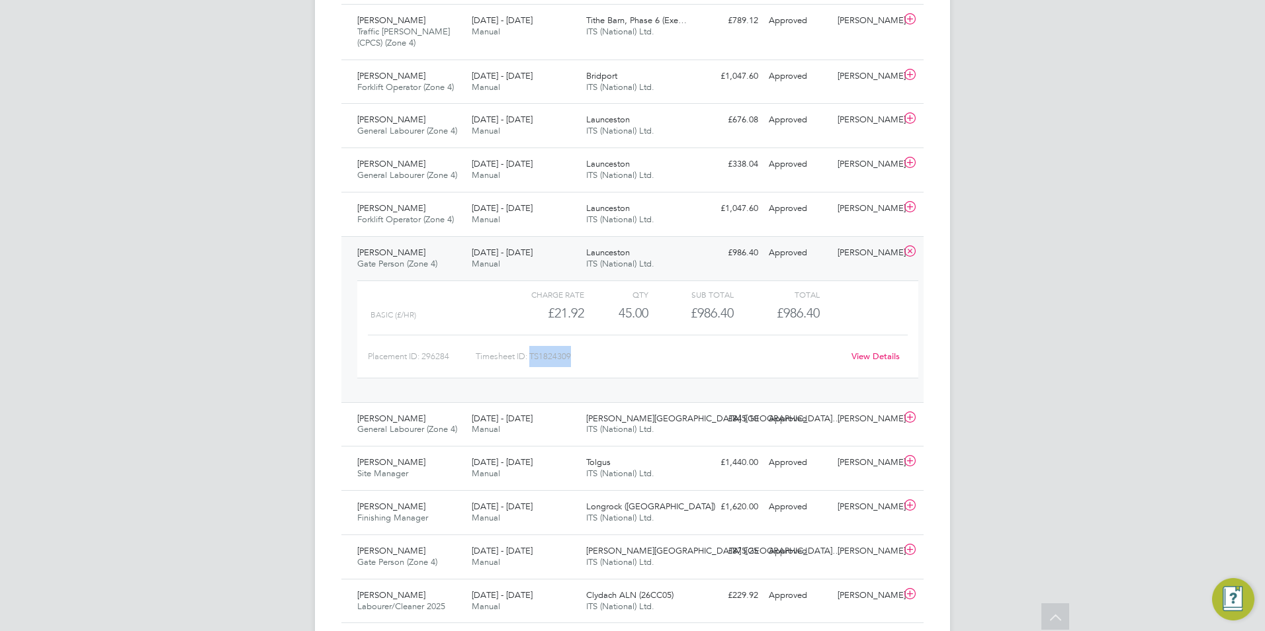
drag, startPoint x: 582, startPoint y: 351, endPoint x: 532, endPoint y: 347, distance: 49.8
click at [532, 347] on div "Timesheet ID: TS1824309" at bounding box center [659, 356] width 367 height 21
copy div "TS1824309"
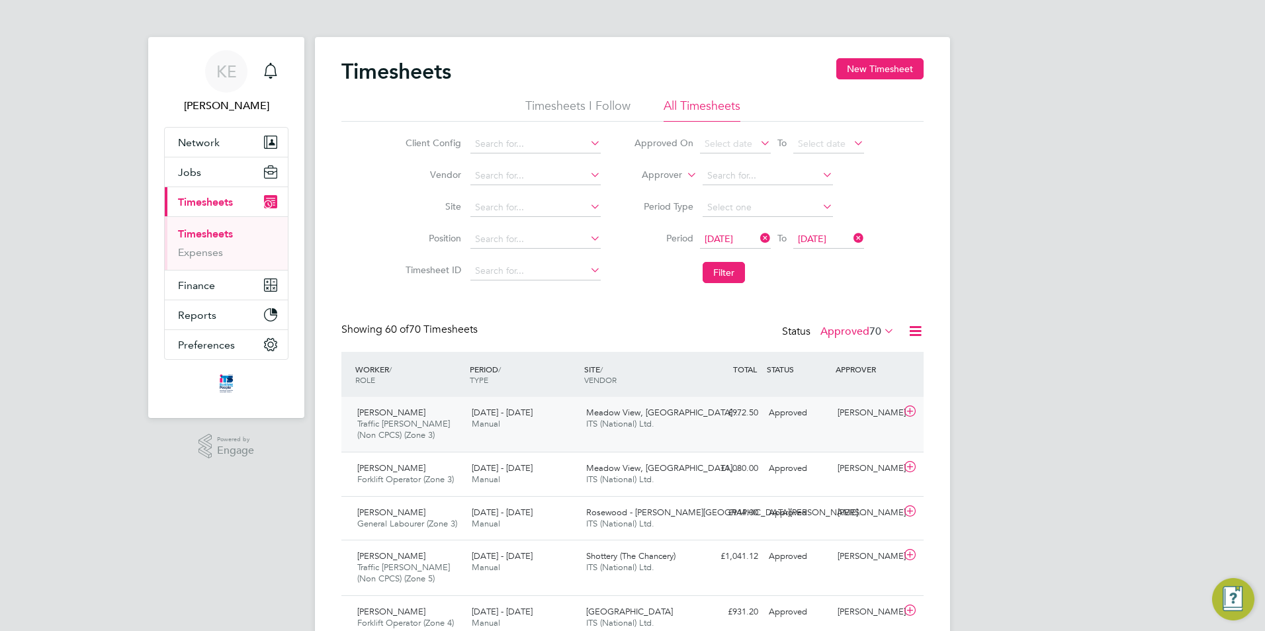
click at [417, 421] on span "Traffic Marshall (Non CPCS) (Zone 3)" at bounding box center [403, 429] width 93 height 22
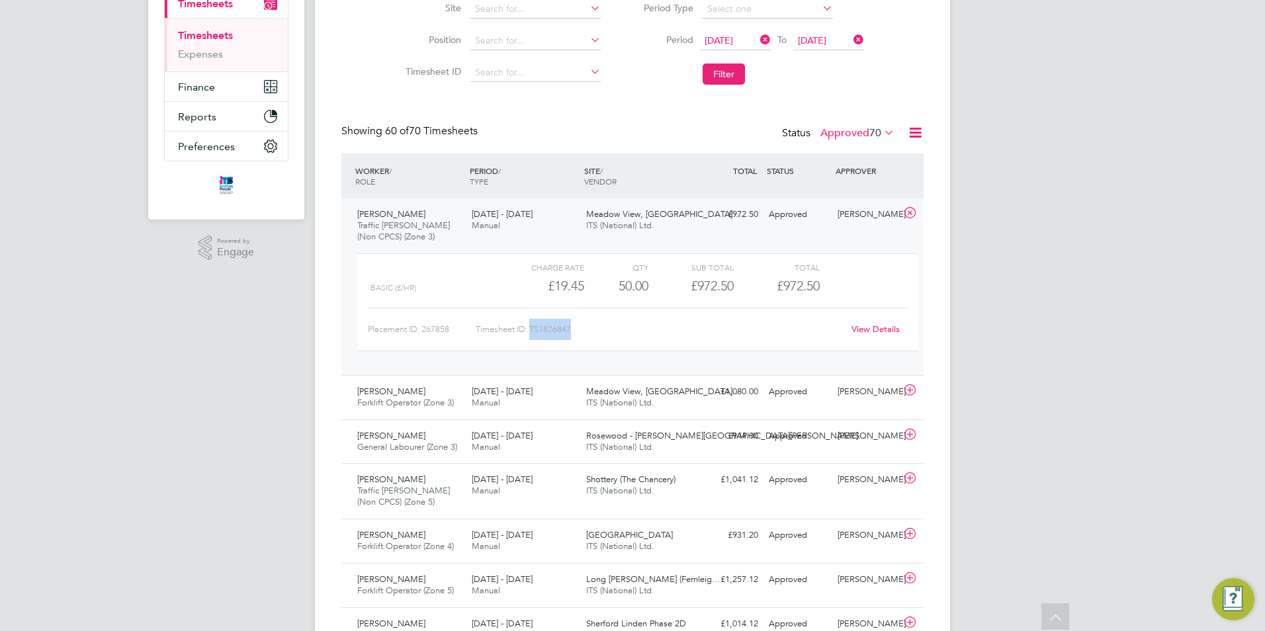
drag, startPoint x: 571, startPoint y: 329, endPoint x: 532, endPoint y: 328, distance: 39.1
click at [532, 328] on div "Timesheet ID: TS1826847" at bounding box center [659, 329] width 367 height 21
copy div "TS1826847"
click at [912, 214] on icon at bounding box center [910, 213] width 17 height 11
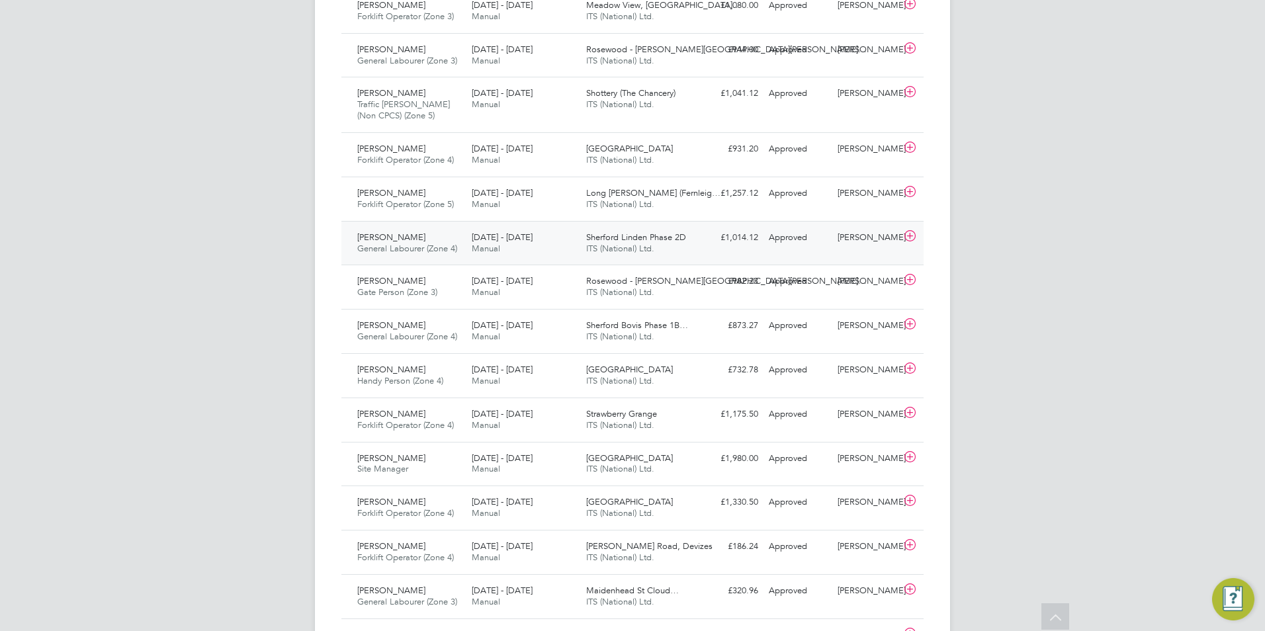
click at [474, 241] on span "15 - 21 Sep 2025" at bounding box center [502, 237] width 61 height 11
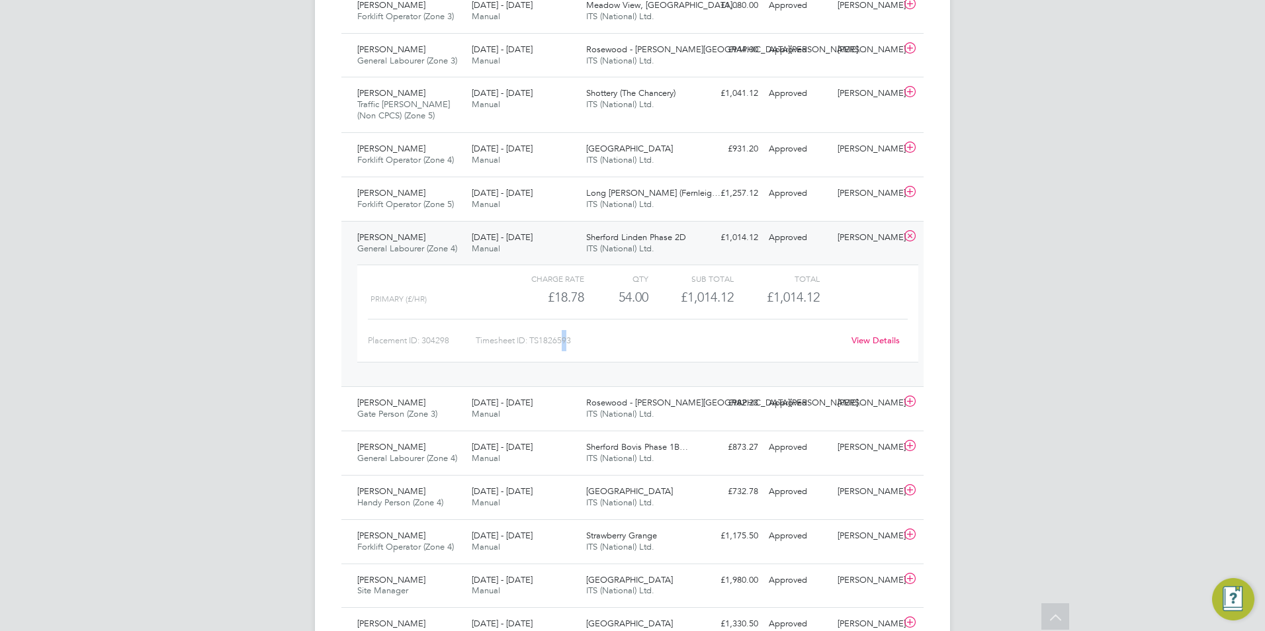
click at [565, 339] on div "Timesheet ID: TS1826593" at bounding box center [659, 340] width 367 height 21
drag, startPoint x: 573, startPoint y: 340, endPoint x: 531, endPoint y: 345, distance: 42.6
click at [531, 345] on div "Timesheet ID: TS1826593" at bounding box center [659, 340] width 367 height 21
copy div "TS1826593"
drag, startPoint x: 910, startPoint y: 236, endPoint x: 895, endPoint y: 241, distance: 15.7
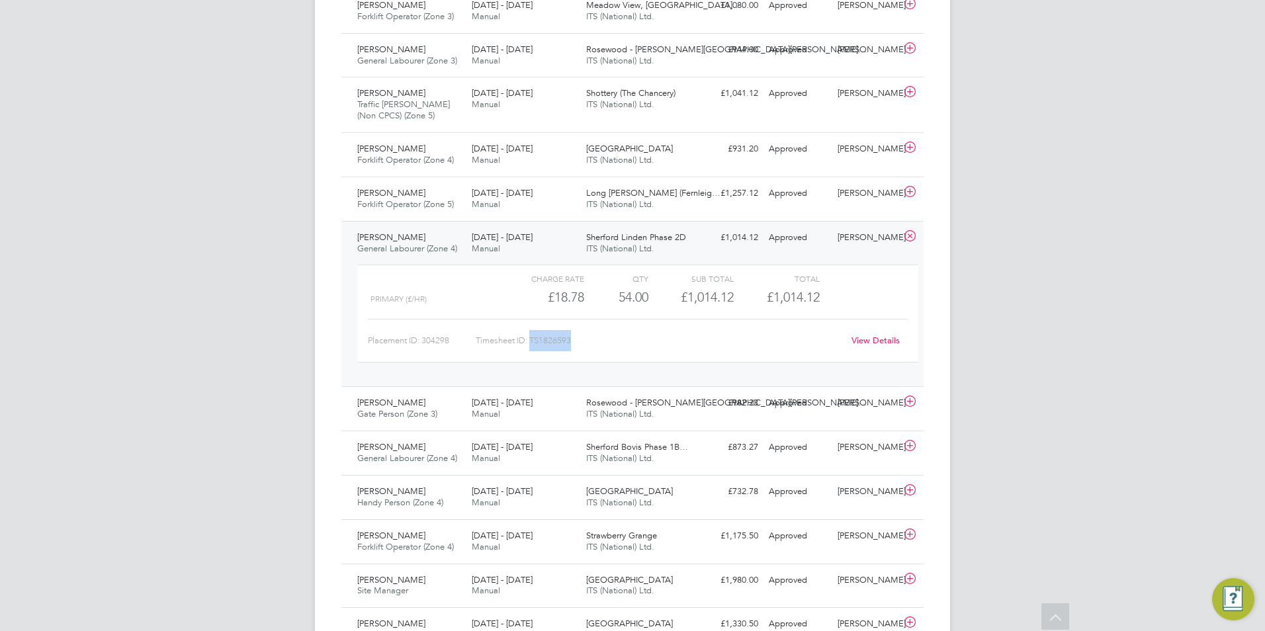
click at [910, 236] on icon at bounding box center [910, 236] width 17 height 11
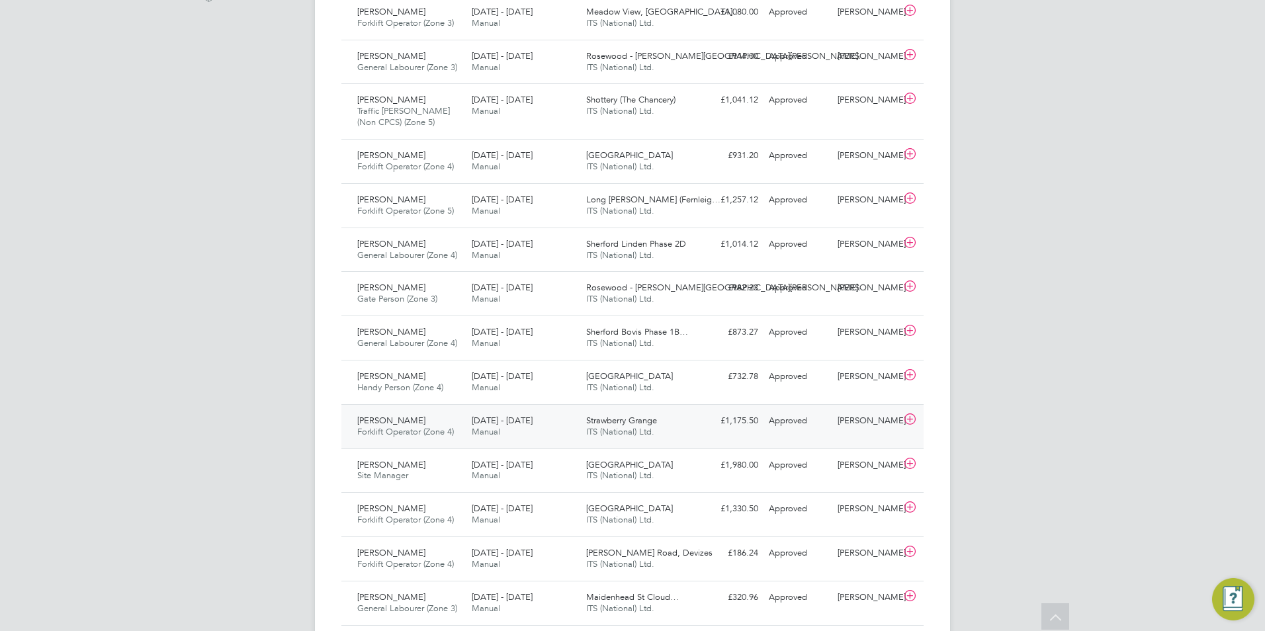
scroll to position [463, 0]
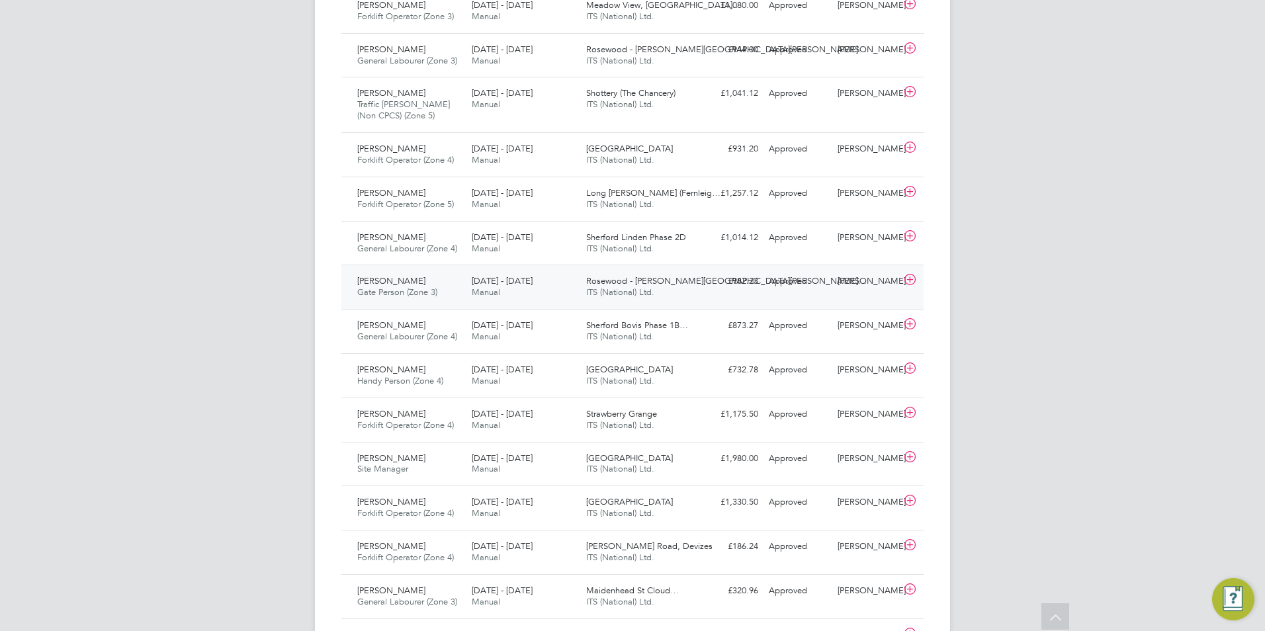
click at [425, 291] on span "Gate Person (Zone 3)" at bounding box center [397, 291] width 80 height 11
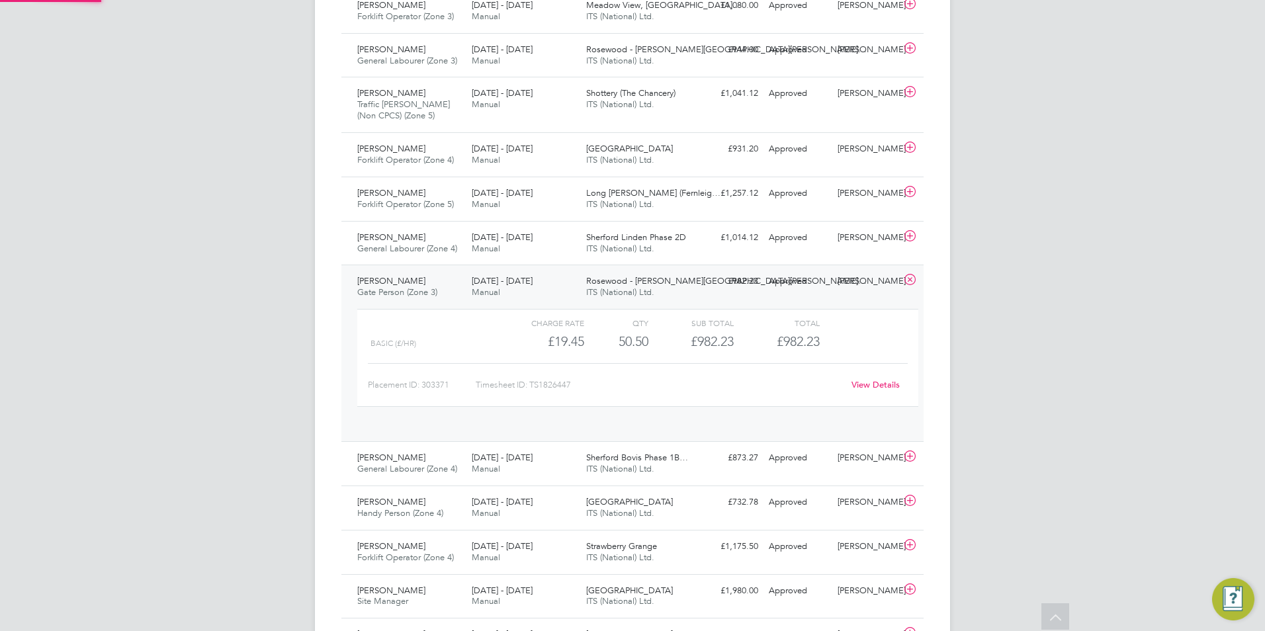
scroll to position [22, 129]
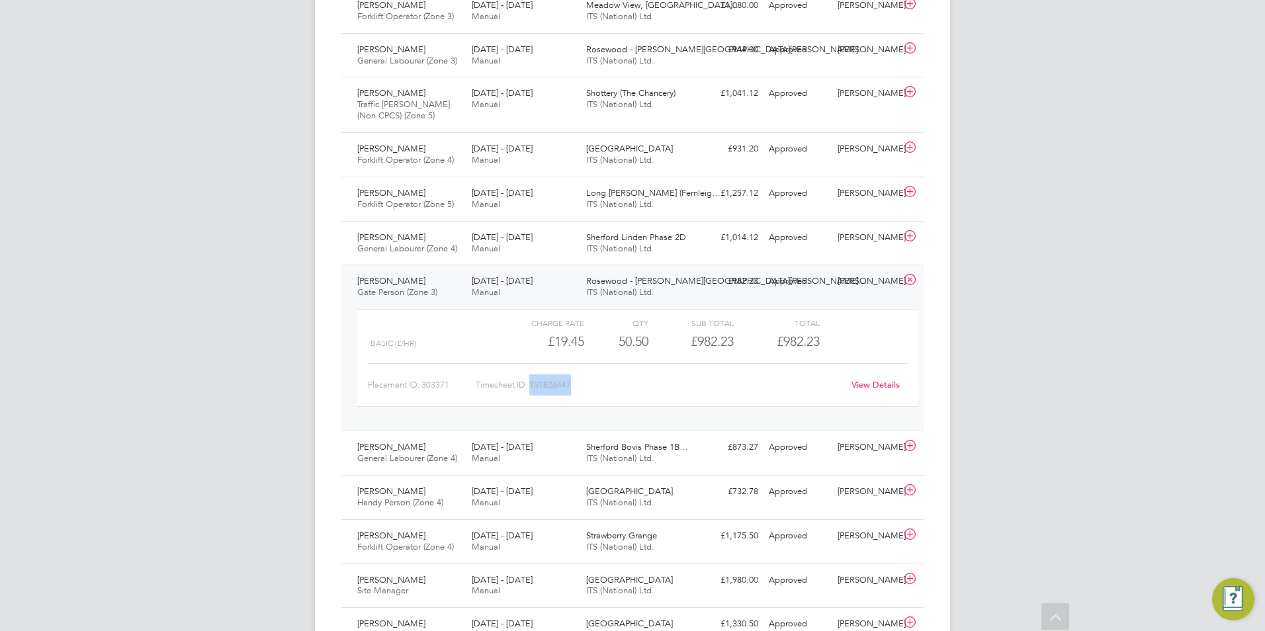
drag, startPoint x: 574, startPoint y: 384, endPoint x: 532, endPoint y: 383, distance: 42.3
click at [532, 383] on div "Timesheet ID: TS1826447" at bounding box center [659, 384] width 367 height 21
copy div "TS1826447"
click at [904, 277] on icon at bounding box center [910, 280] width 17 height 11
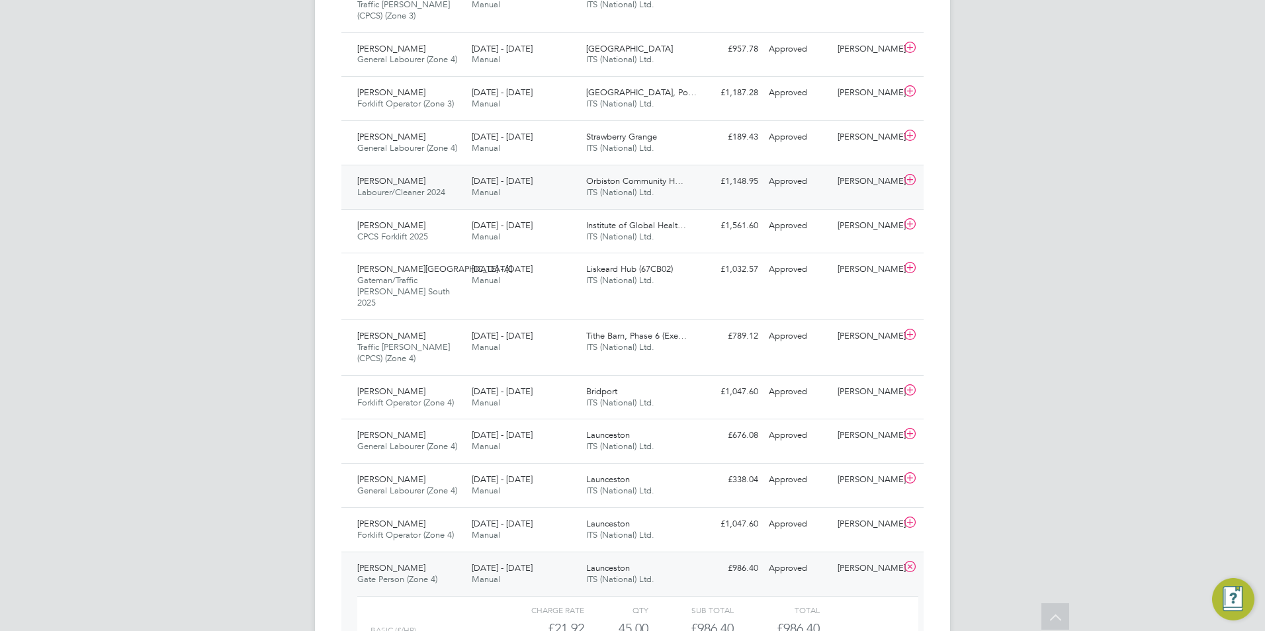
scroll to position [1853, 0]
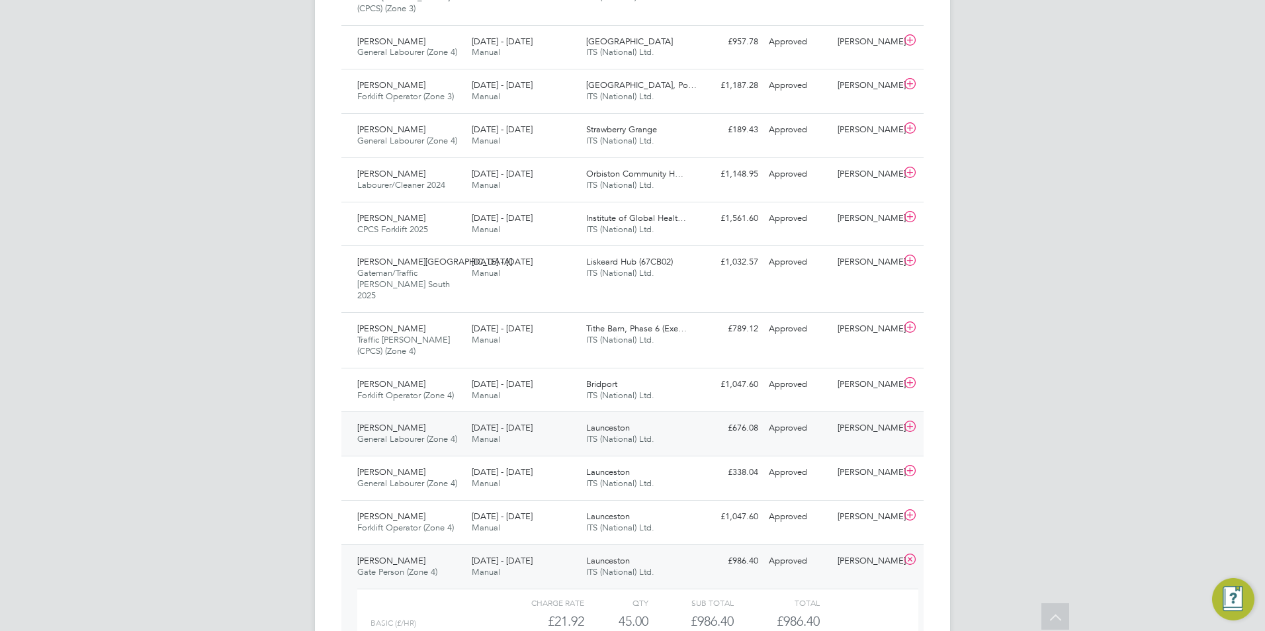
click at [515, 423] on div "15 - 21 Sep 2025 Manual" at bounding box center [523, 433] width 114 height 33
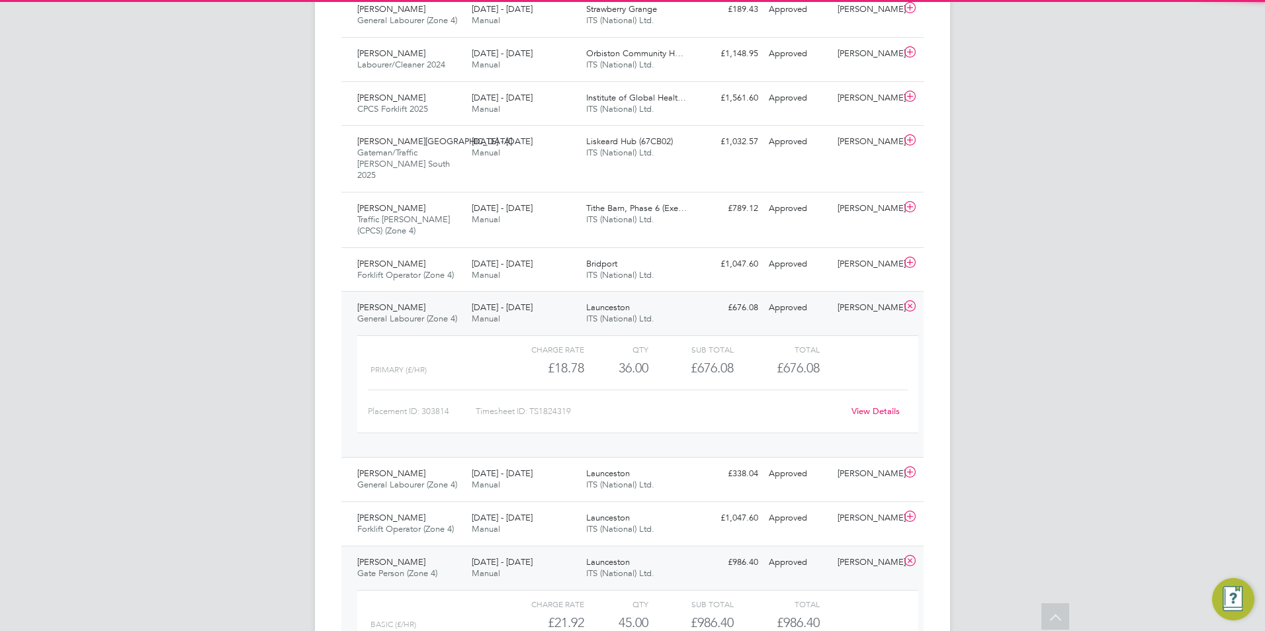
scroll to position [1985, 0]
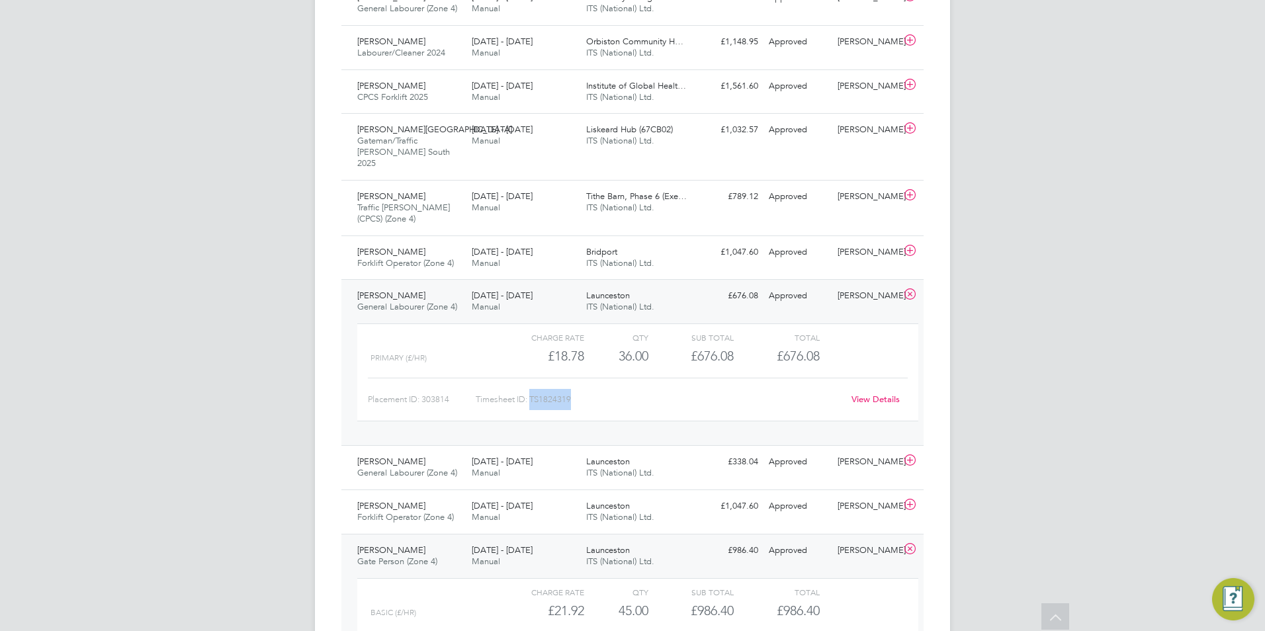
drag, startPoint x: 574, startPoint y: 388, endPoint x: 533, endPoint y: 388, distance: 41.7
click at [533, 389] on div "Timesheet ID: TS1824319" at bounding box center [659, 399] width 367 height 21
copy div "TS1824319"
click at [905, 289] on icon at bounding box center [910, 294] width 17 height 11
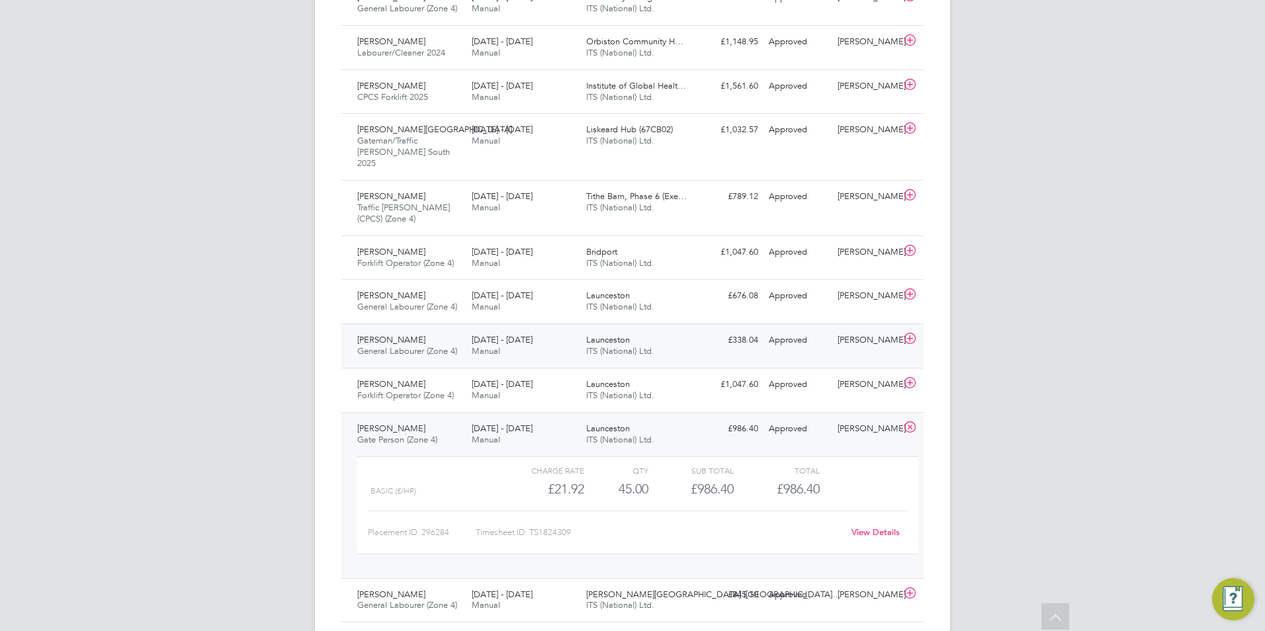
click at [434, 345] on span "General Labourer (Zone 4)" at bounding box center [407, 350] width 100 height 11
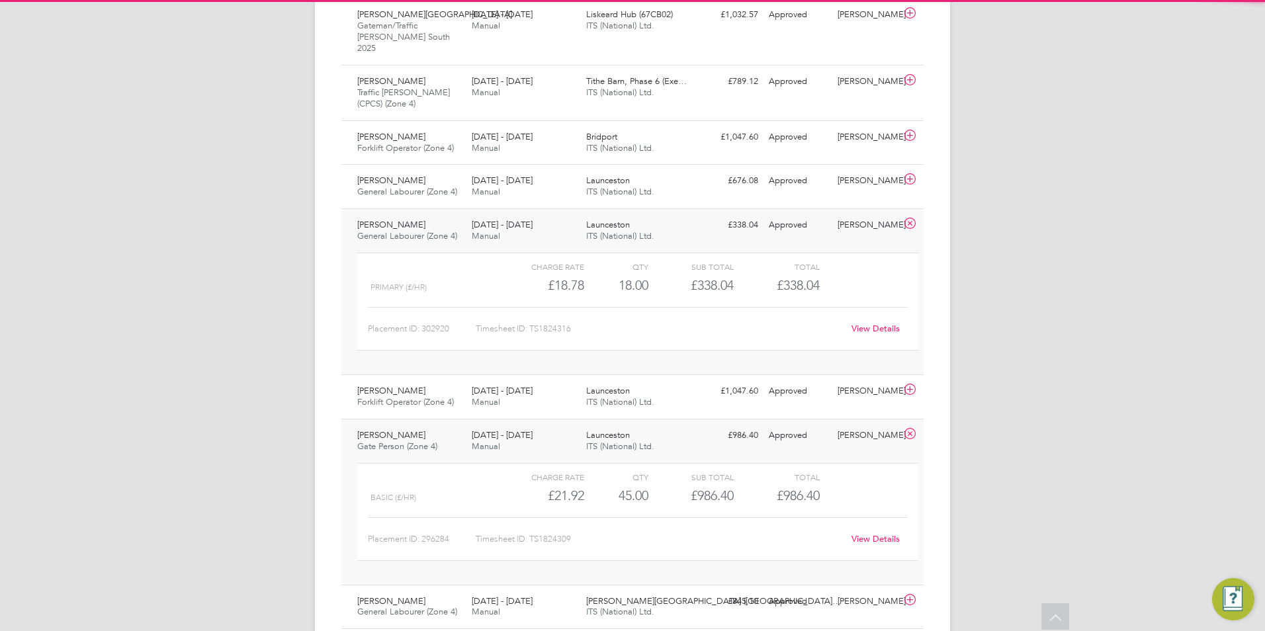
scroll to position [2117, 0]
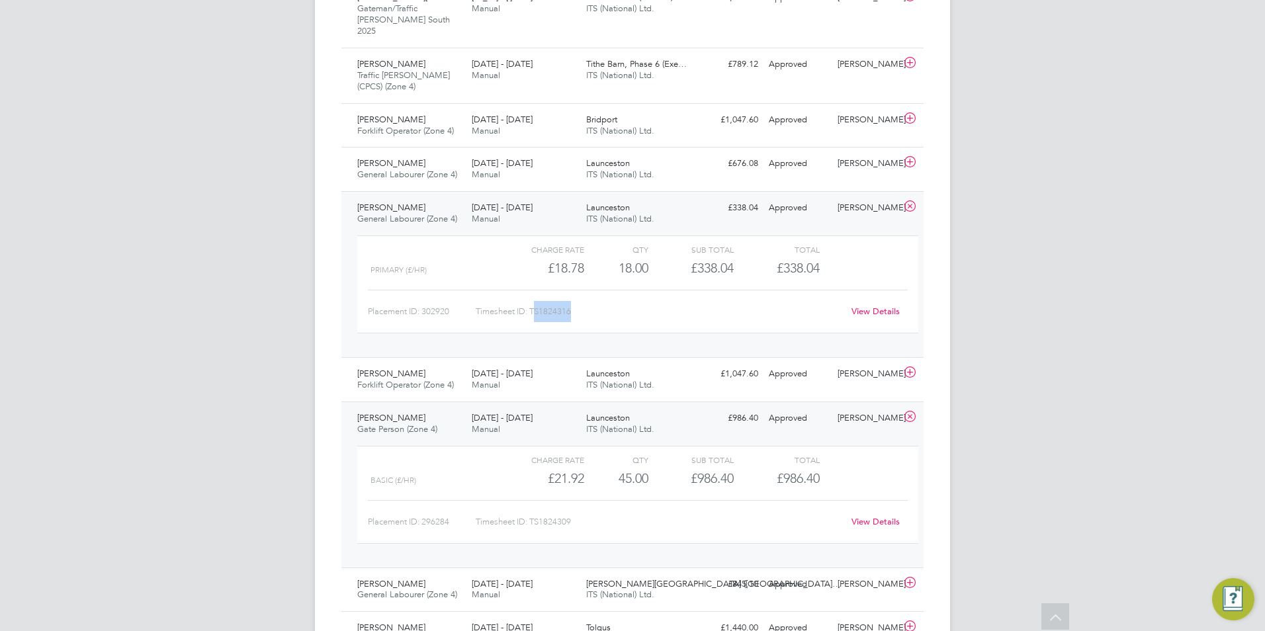
drag, startPoint x: 578, startPoint y: 299, endPoint x: 534, endPoint y: 298, distance: 44.3
click at [534, 301] on div "Timesheet ID: TS1824316" at bounding box center [659, 311] width 367 height 21
click at [588, 303] on div "Timesheet ID: TS1824316" at bounding box center [659, 311] width 367 height 21
drag, startPoint x: 576, startPoint y: 302, endPoint x: 532, endPoint y: 300, distance: 44.3
click at [532, 301] on div "Timesheet ID: TS1824316" at bounding box center [659, 311] width 367 height 21
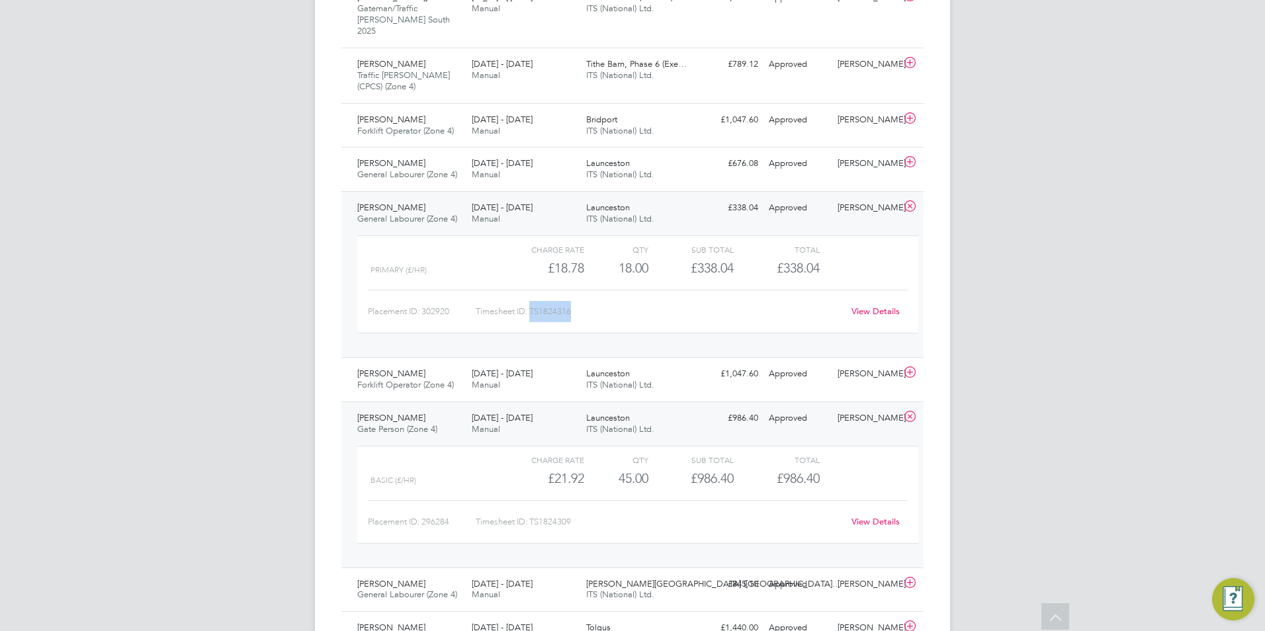
click at [914, 201] on icon at bounding box center [910, 206] width 17 height 11
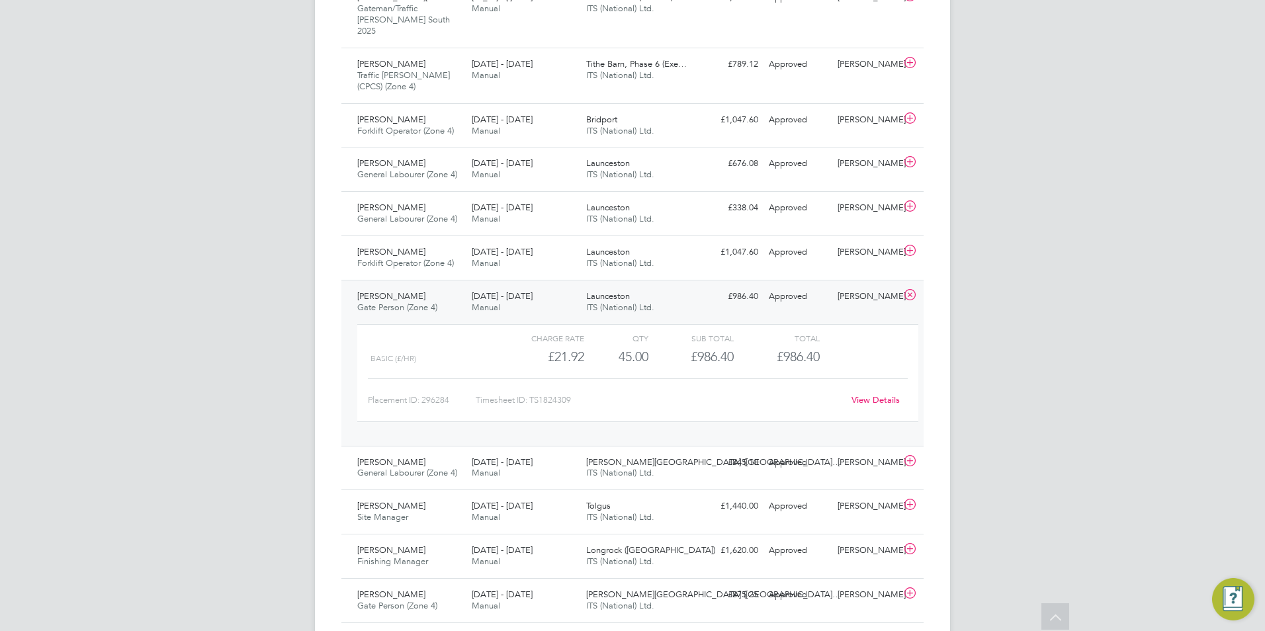
click at [913, 290] on icon at bounding box center [910, 295] width 17 height 11
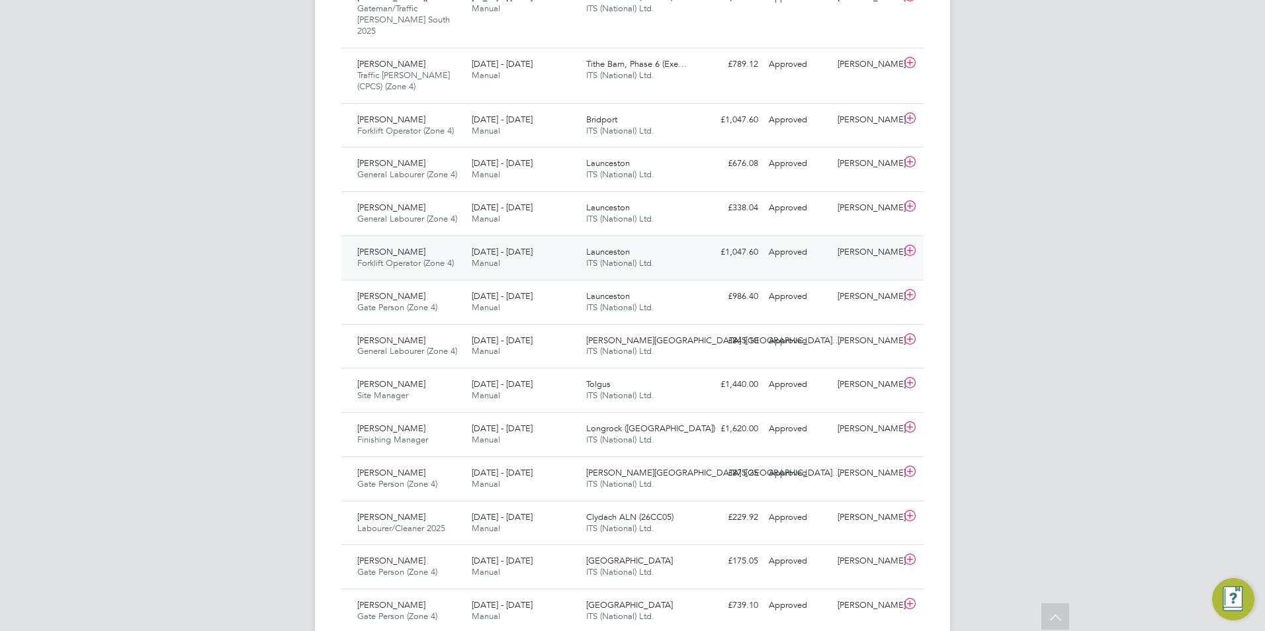
click at [416, 257] on span "Forklift Operator (Zone 4)" at bounding box center [405, 262] width 97 height 11
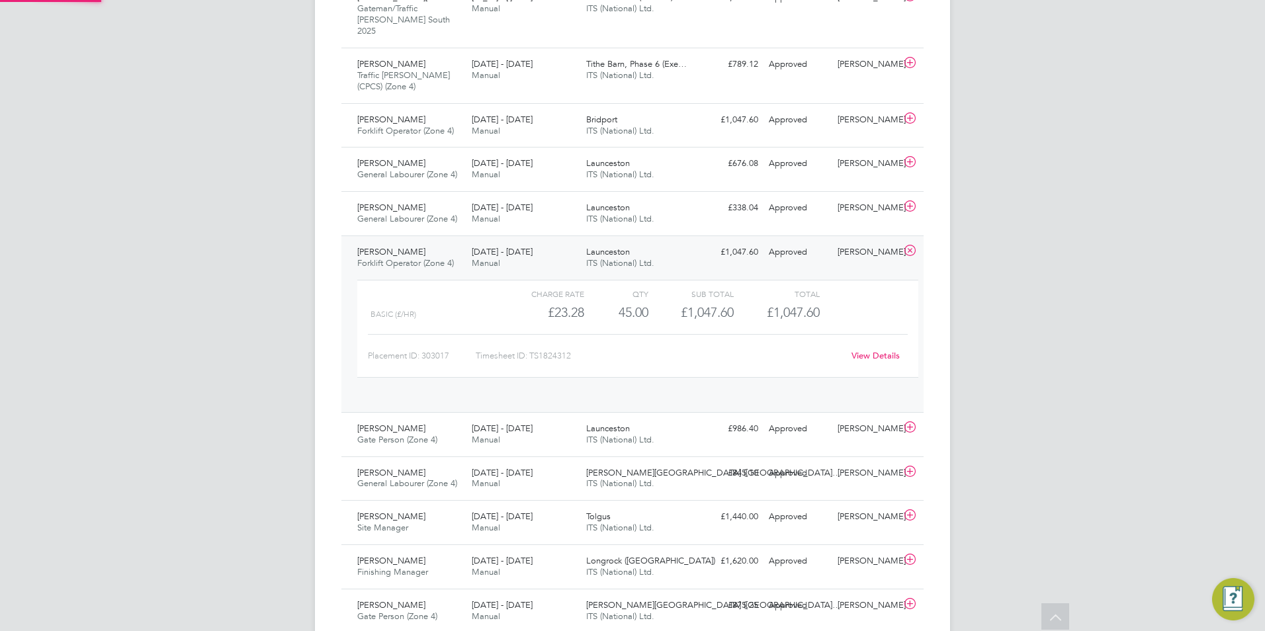
scroll to position [22, 129]
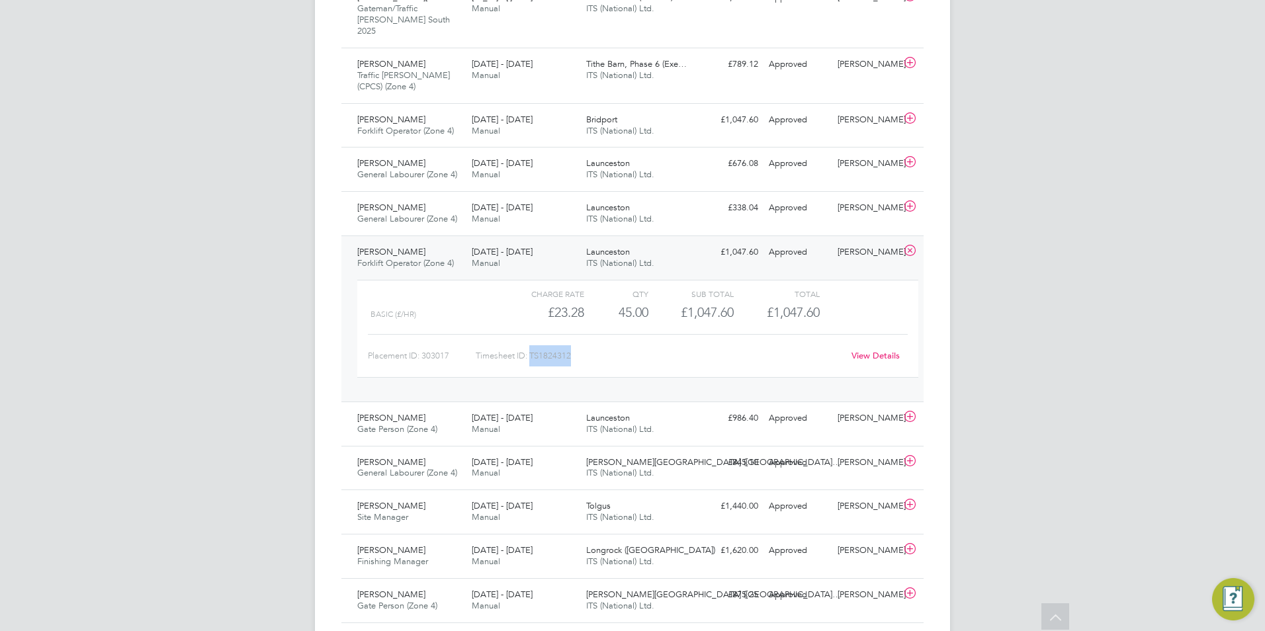
drag, startPoint x: 581, startPoint y: 343, endPoint x: 532, endPoint y: 346, distance: 49.0
click at [532, 346] on div "Timesheet ID: TS1824312" at bounding box center [659, 355] width 367 height 21
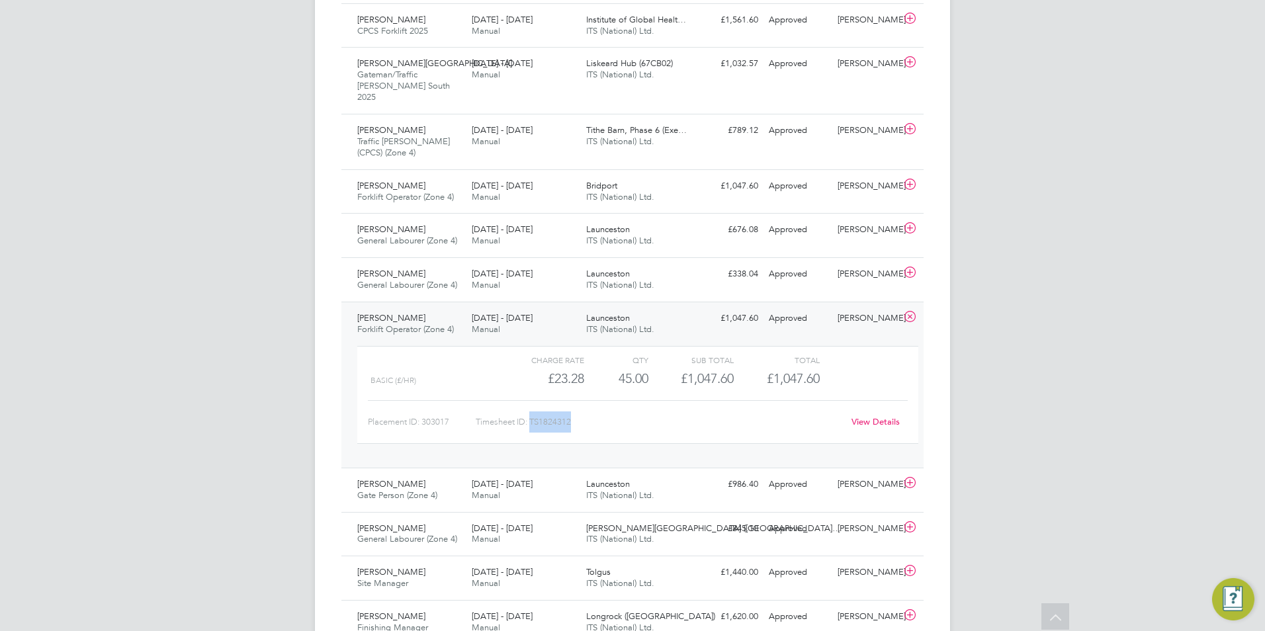
click at [912, 312] on icon at bounding box center [910, 317] width 17 height 11
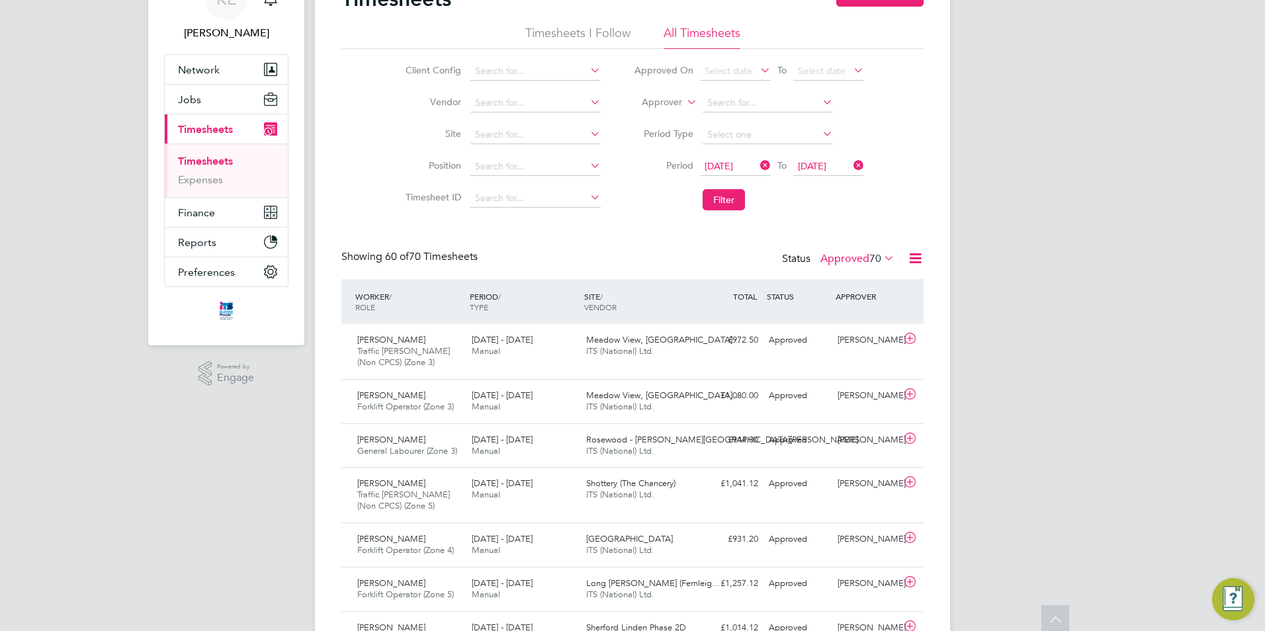
scroll to position [0, 0]
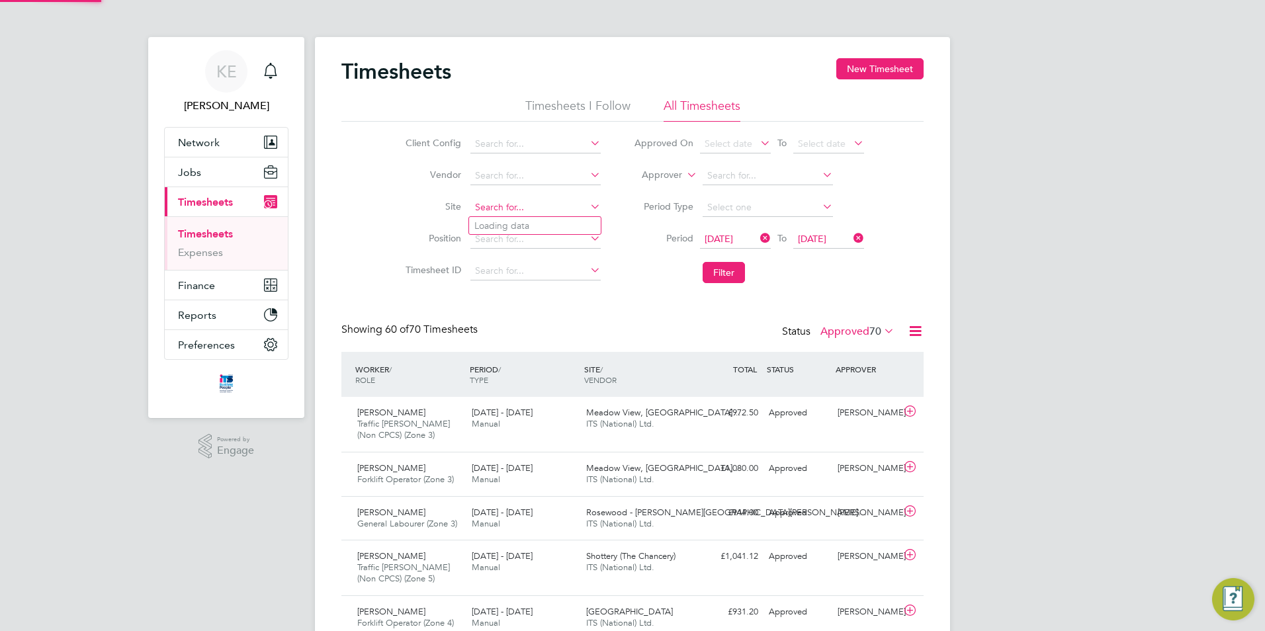
click at [498, 206] on input at bounding box center [535, 207] width 130 height 19
click at [504, 222] on li "S421021 - Barne Barton" at bounding box center [546, 226] width 154 height 18
type input "S421021 - Barne Barton"
click at [737, 274] on button "Filter" at bounding box center [724, 272] width 42 height 21
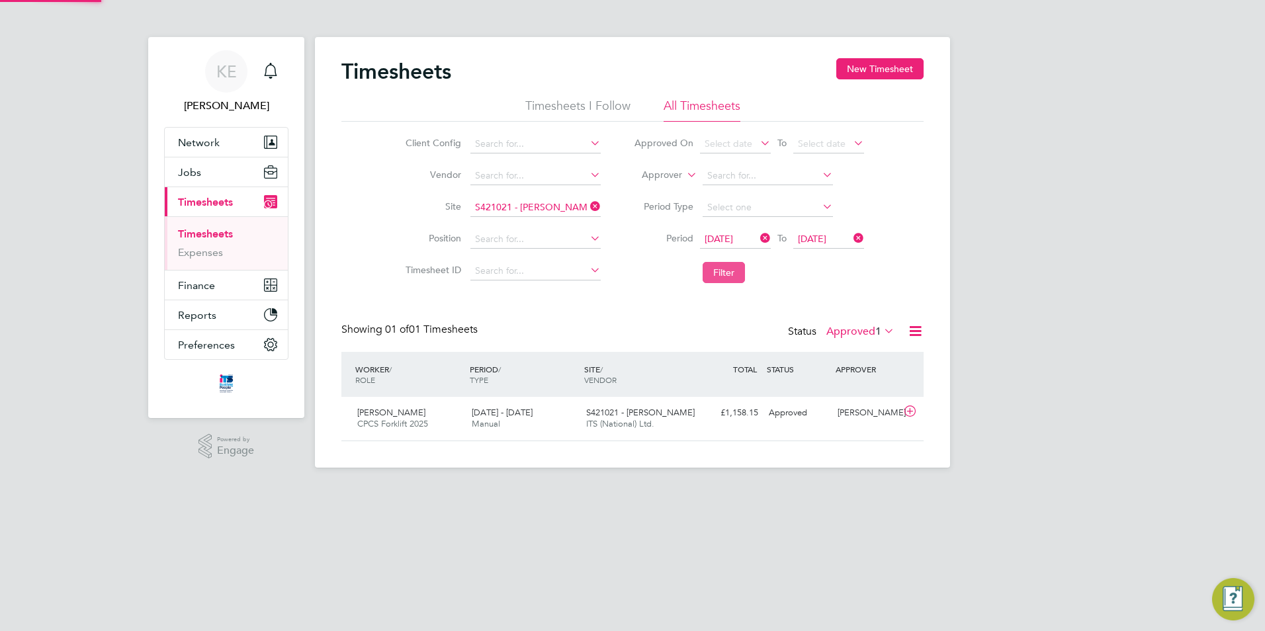
scroll to position [34, 115]
click at [515, 414] on span "13 - 19 Sep 2025" at bounding box center [502, 412] width 61 height 11
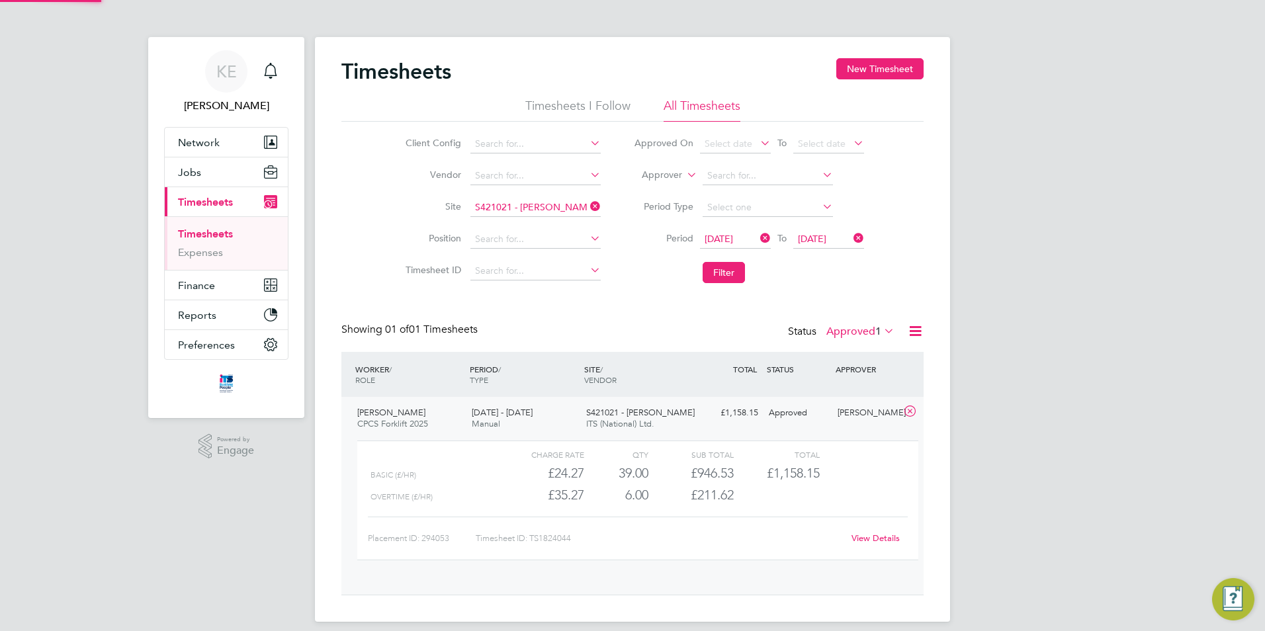
scroll to position [22, 129]
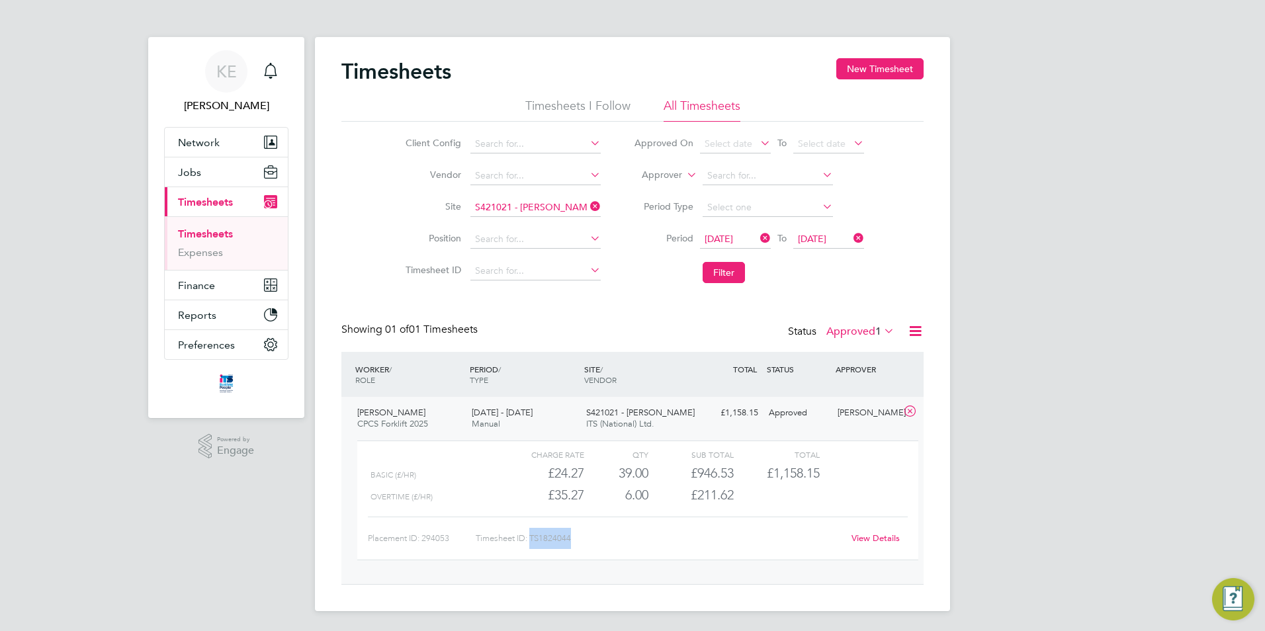
drag, startPoint x: 575, startPoint y: 538, endPoint x: 532, endPoint y: 537, distance: 43.0
click at [532, 537] on div "Timesheet ID: TS1824044" at bounding box center [659, 538] width 367 height 21
click at [588, 204] on icon at bounding box center [588, 206] width 0 height 19
click at [535, 203] on input at bounding box center [535, 207] width 130 height 19
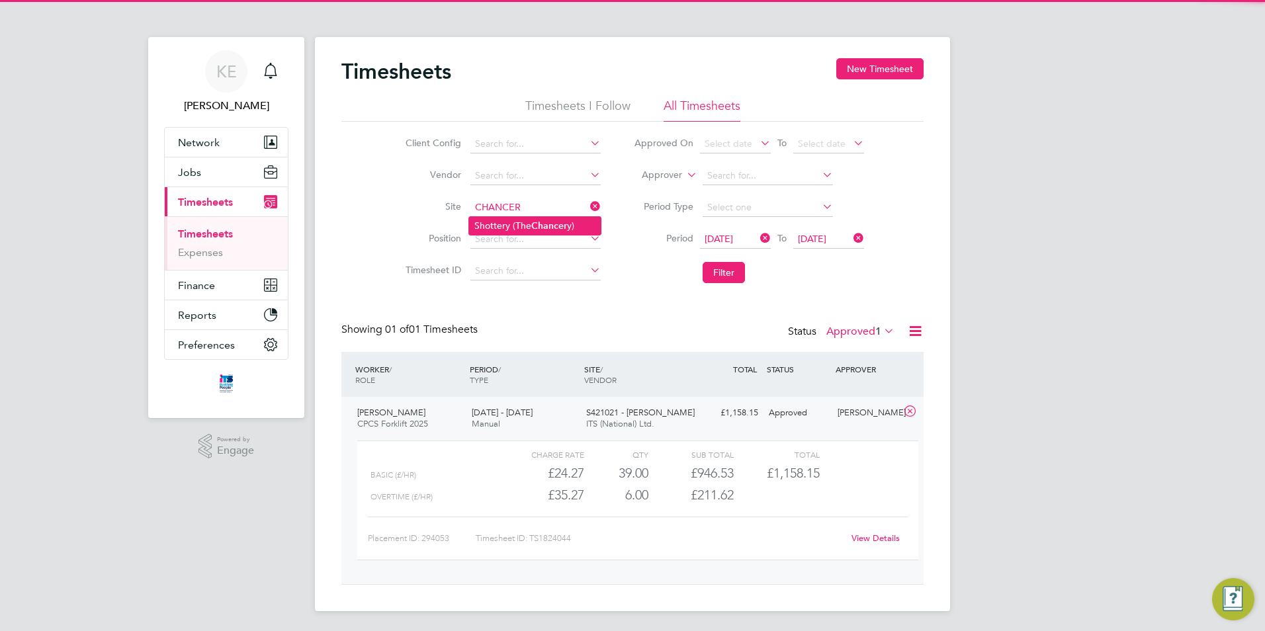
click at [545, 232] on li "Shottery (The Chancer y)" at bounding box center [535, 226] width 132 height 18
type input "Shottery (The Chancery)"
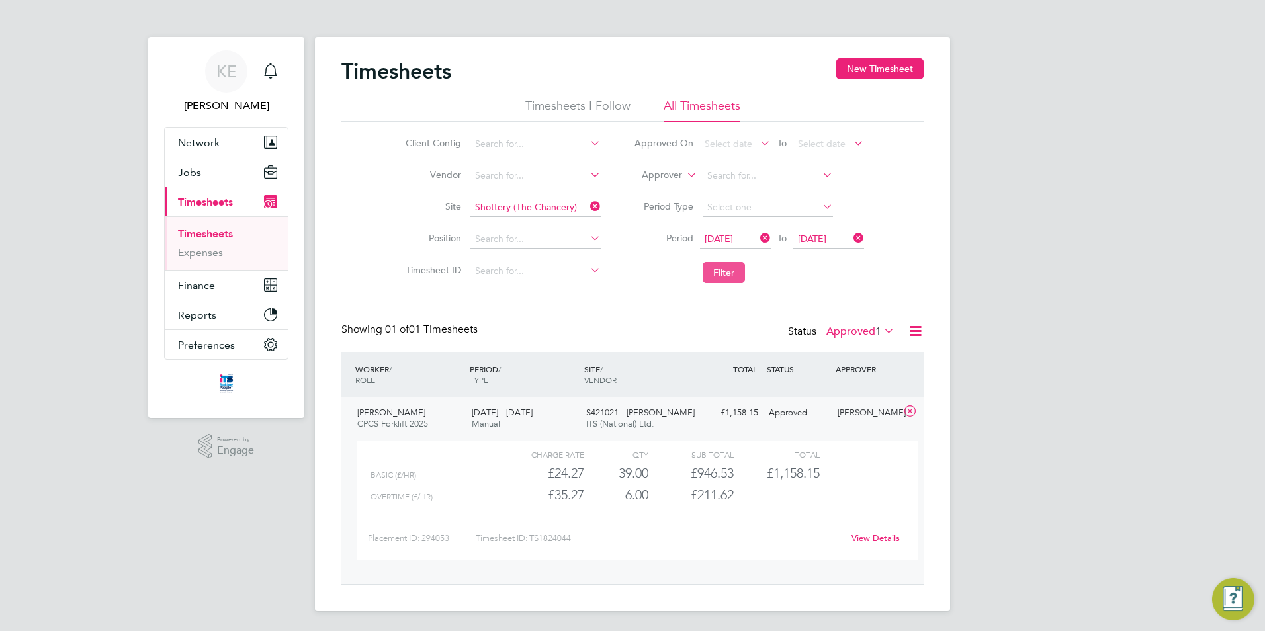
click at [744, 272] on button "Filter" at bounding box center [724, 272] width 42 height 21
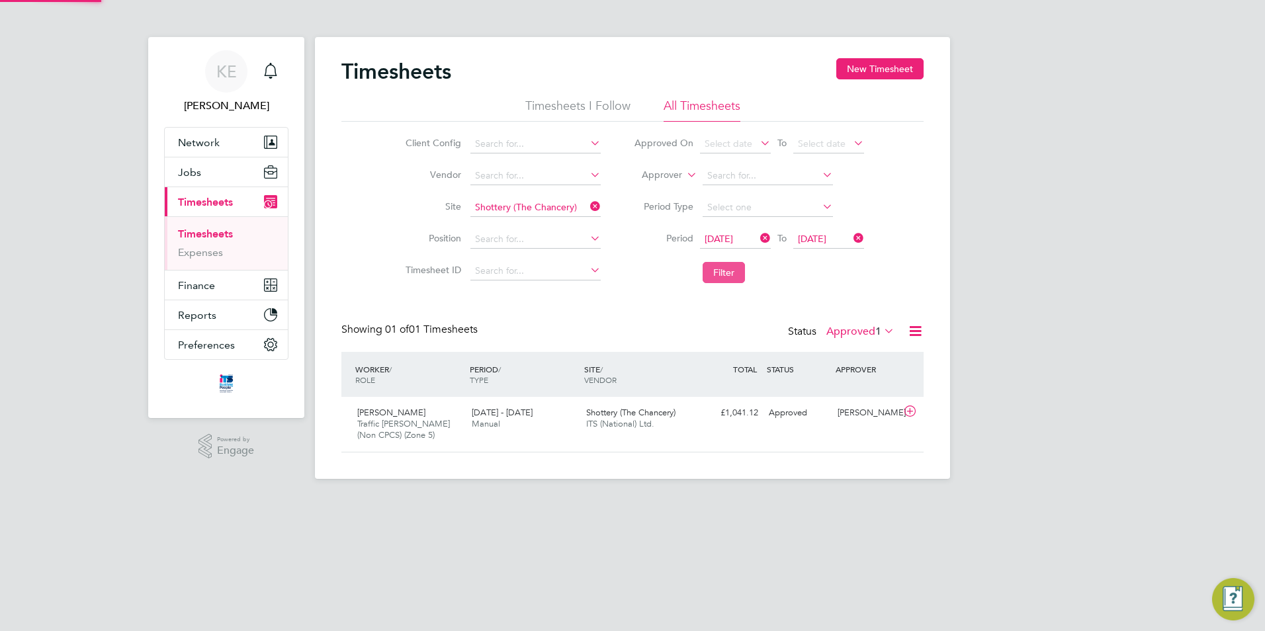
scroll to position [34, 115]
click at [515, 432] on div "15 - 21 Sep 2025 Manual" at bounding box center [523, 418] width 114 height 33
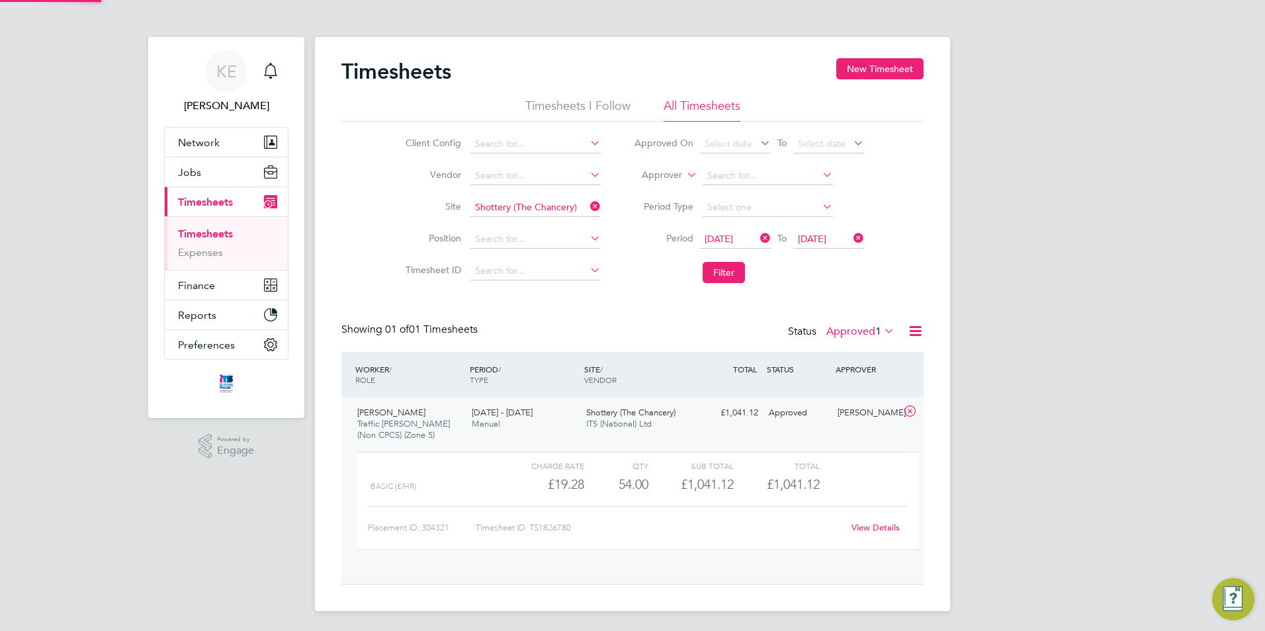
scroll to position [22, 129]
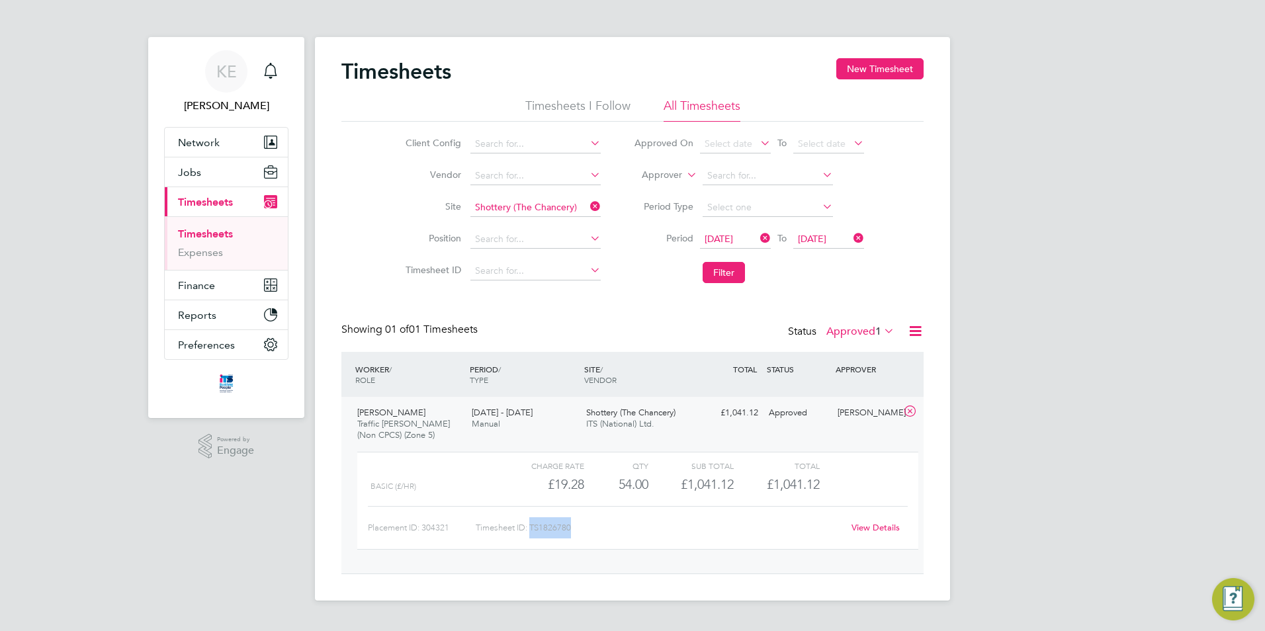
drag, startPoint x: 580, startPoint y: 531, endPoint x: 532, endPoint y: 527, distance: 47.8
click at [532, 527] on div "Timesheet ID: TS1826780" at bounding box center [659, 527] width 367 height 21
